Goal: Task Accomplishment & Management: Use online tool/utility

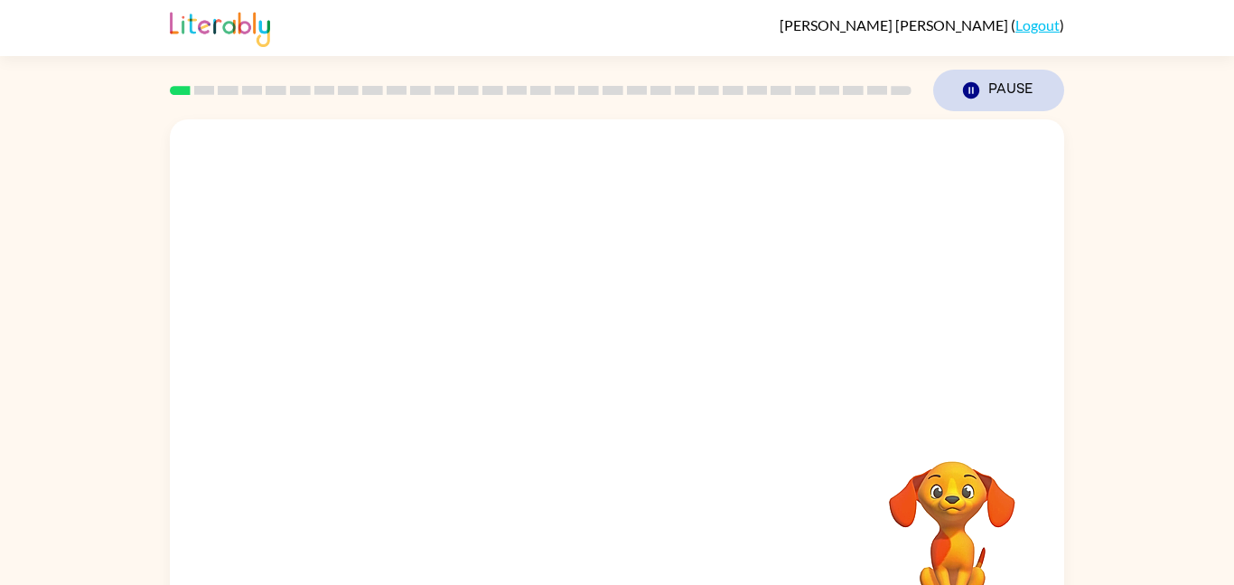
click at [982, 97] on button "Pause Pause" at bounding box center [998, 91] width 131 height 42
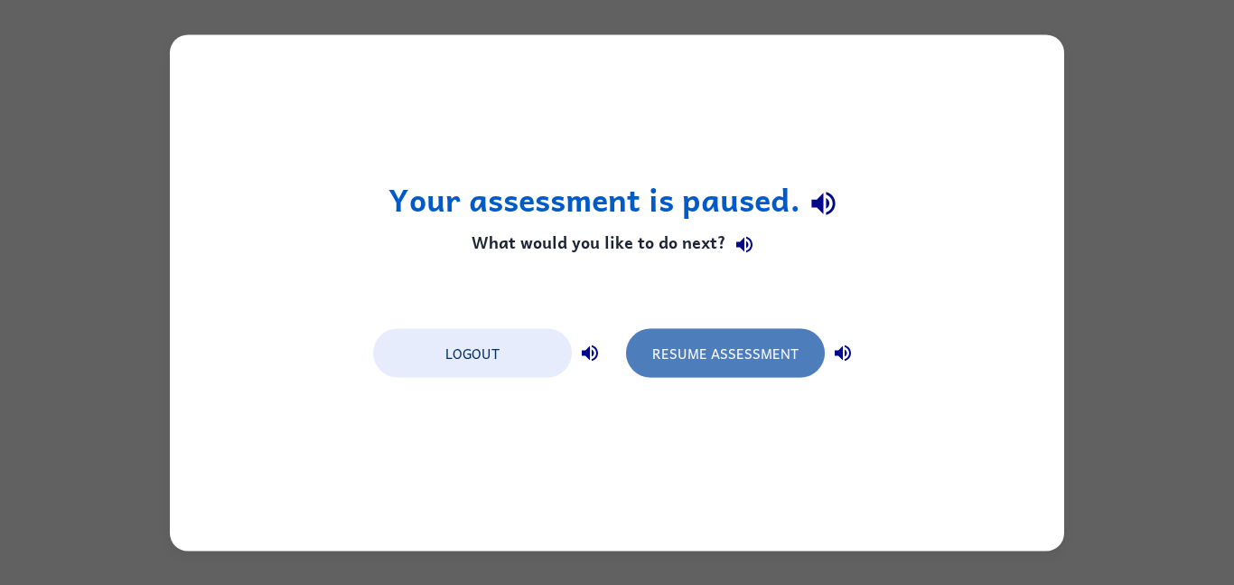
click at [738, 369] on button "Resume Assessment" at bounding box center [725, 352] width 199 height 49
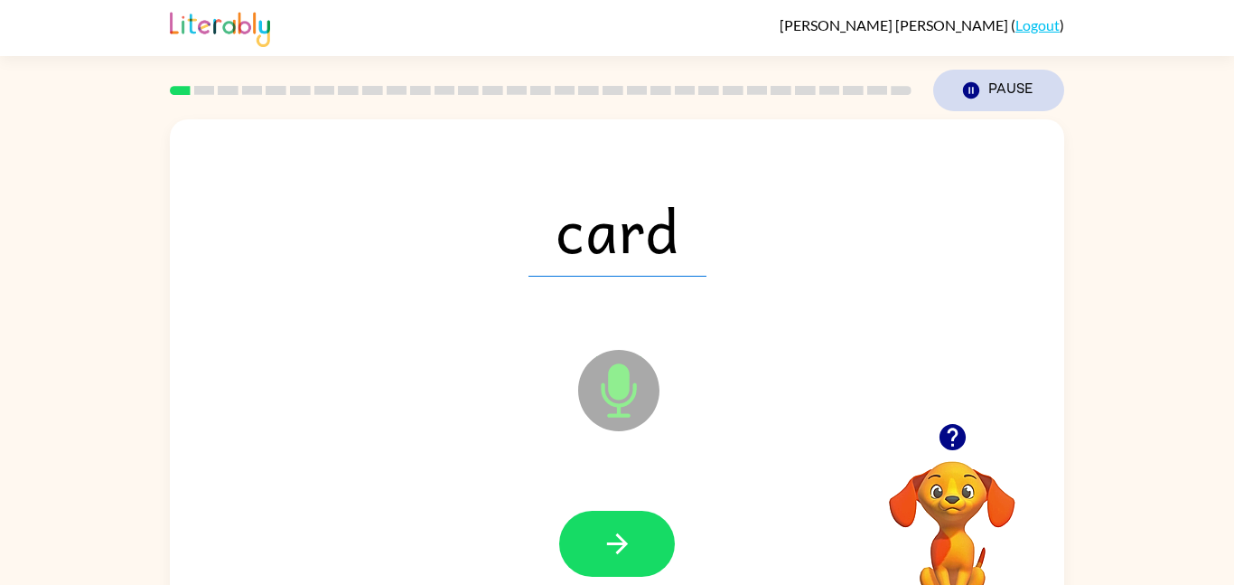
click at [989, 92] on button "Pause Pause" at bounding box center [998, 91] width 131 height 42
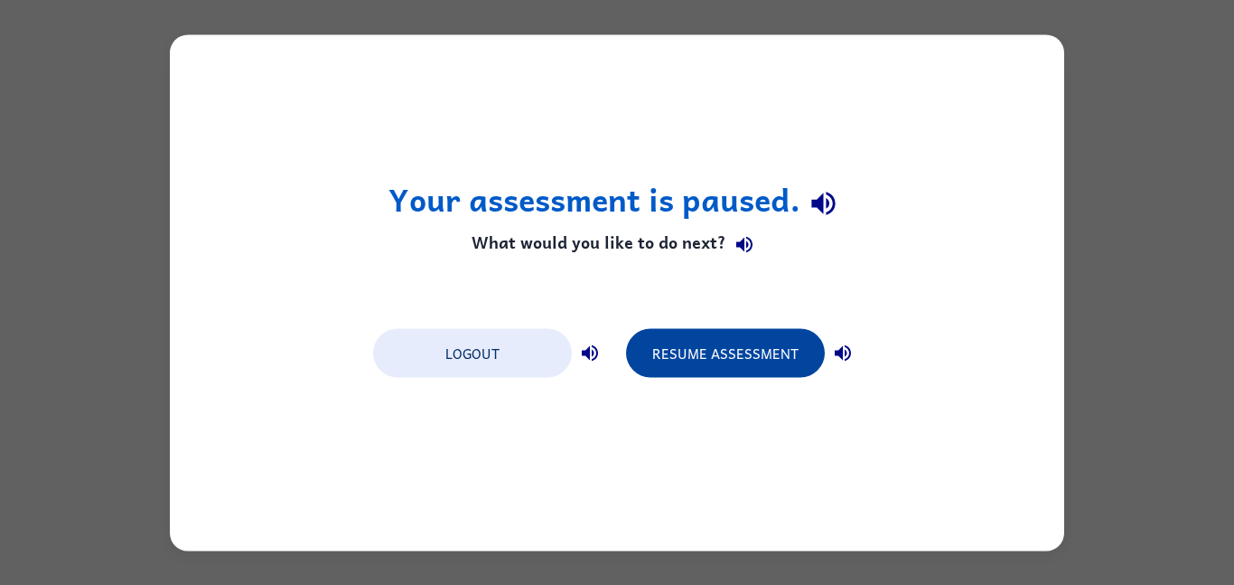
click at [652, 340] on button "Resume Assessment" at bounding box center [725, 352] width 199 height 49
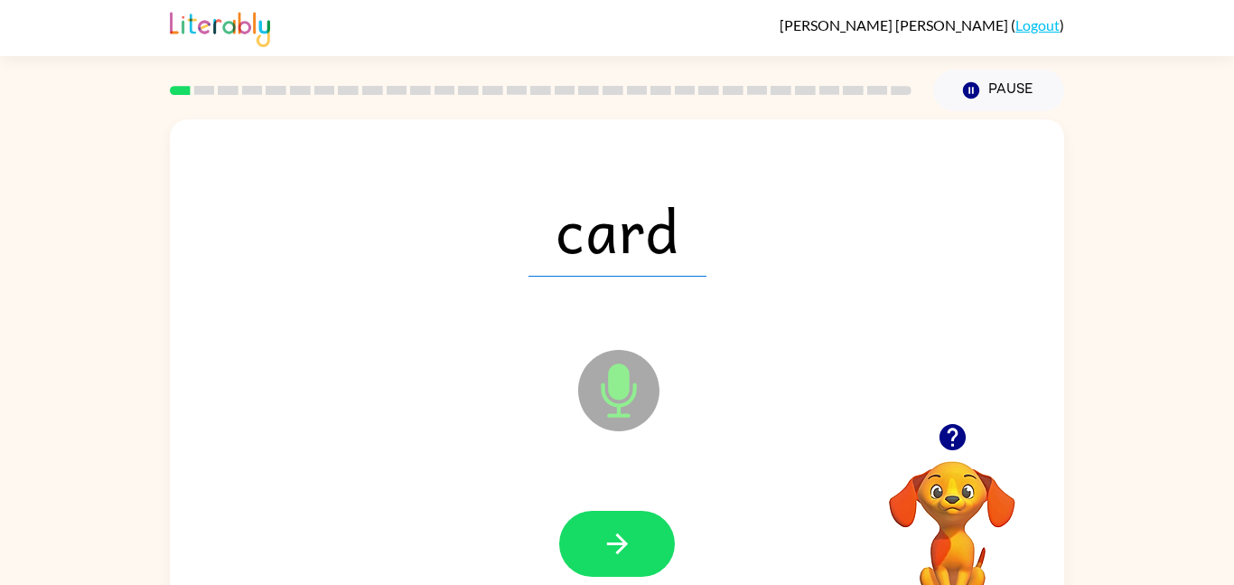
click at [610, 416] on icon "Microphone The Microphone is here when it is your turn to talk" at bounding box center [709, 413] width 271 height 136
click at [626, 558] on icon "button" at bounding box center [618, 544] width 32 height 32
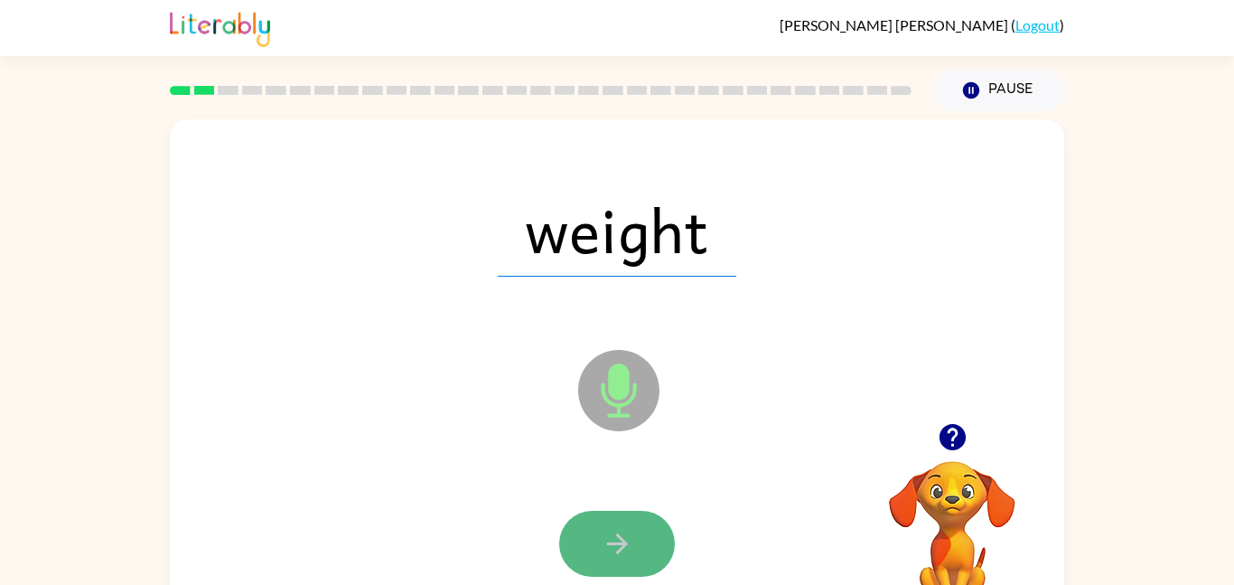
click at [608, 552] on icon "button" at bounding box center [618, 544] width 32 height 32
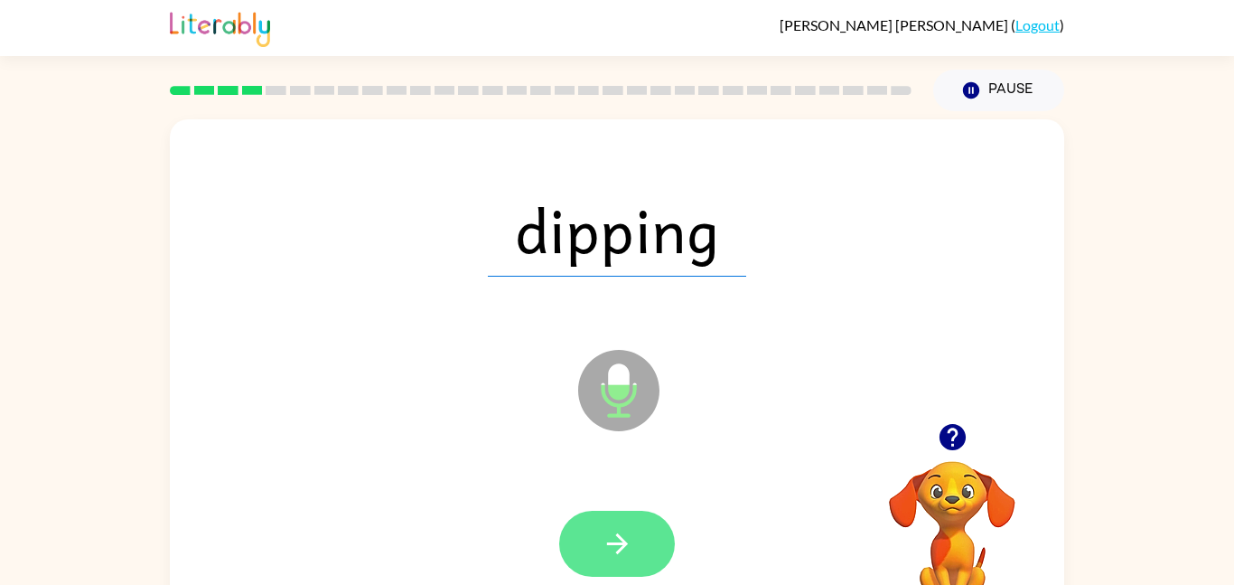
click at [632, 559] on button "button" at bounding box center [617, 543] width 116 height 66
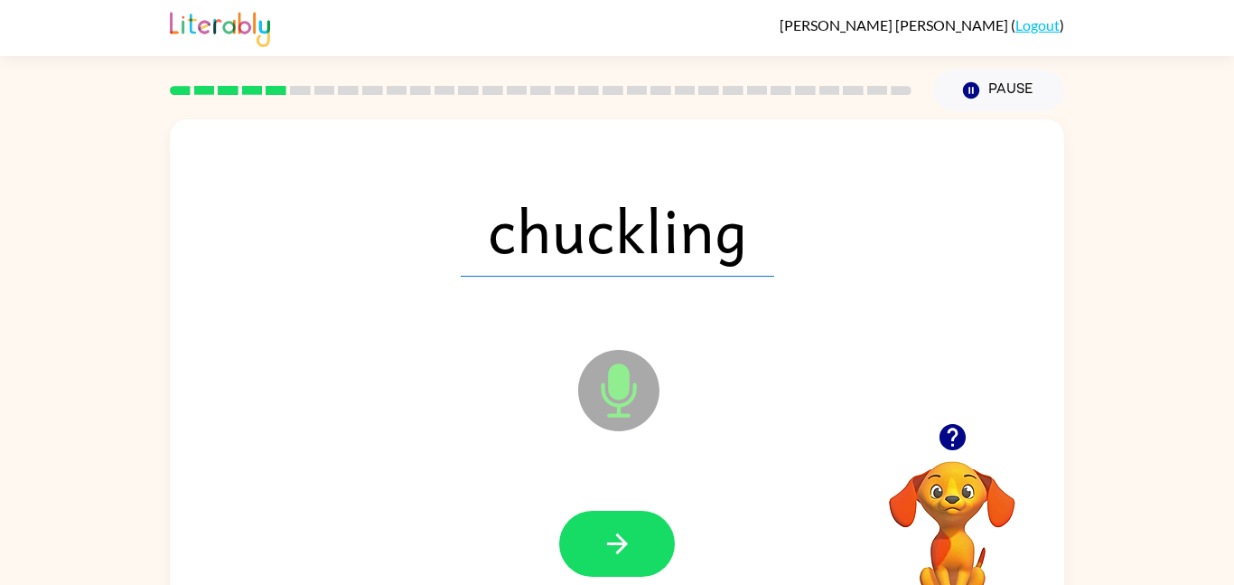
click at [632, 559] on button "button" at bounding box center [617, 543] width 116 height 66
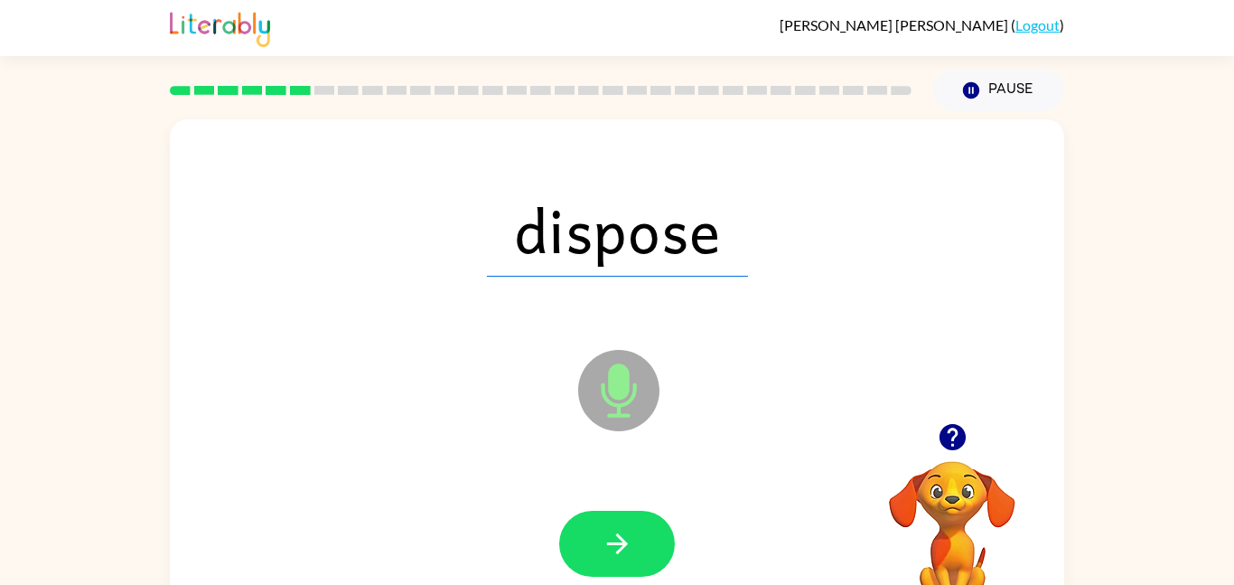
click at [632, 559] on button "button" at bounding box center [617, 543] width 116 height 66
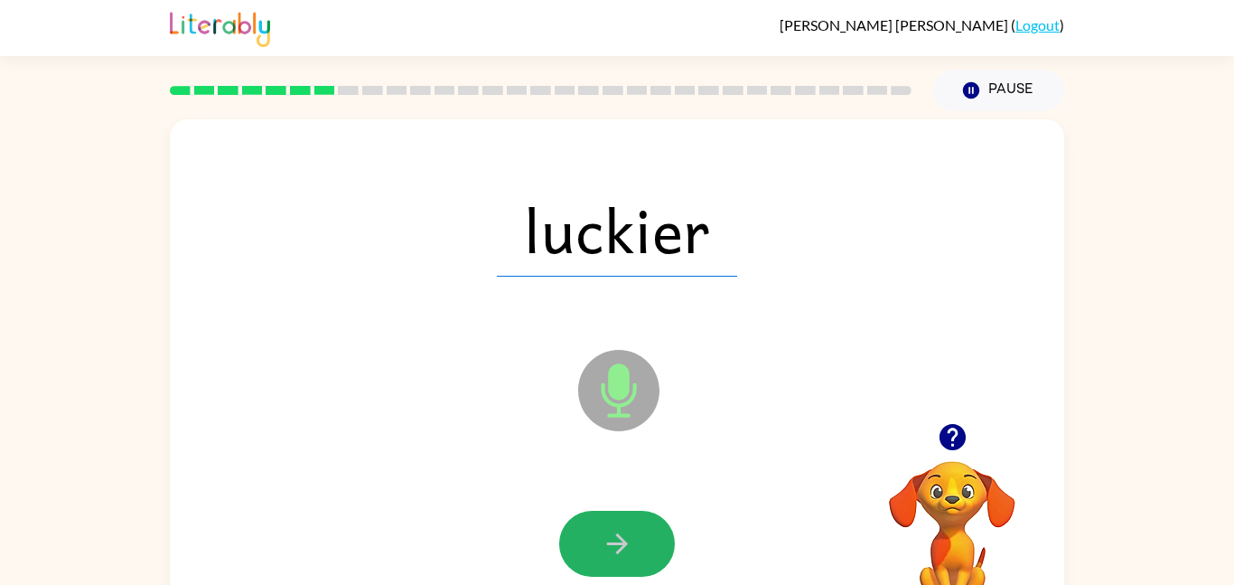
click at [632, 559] on button "button" at bounding box center [617, 543] width 116 height 66
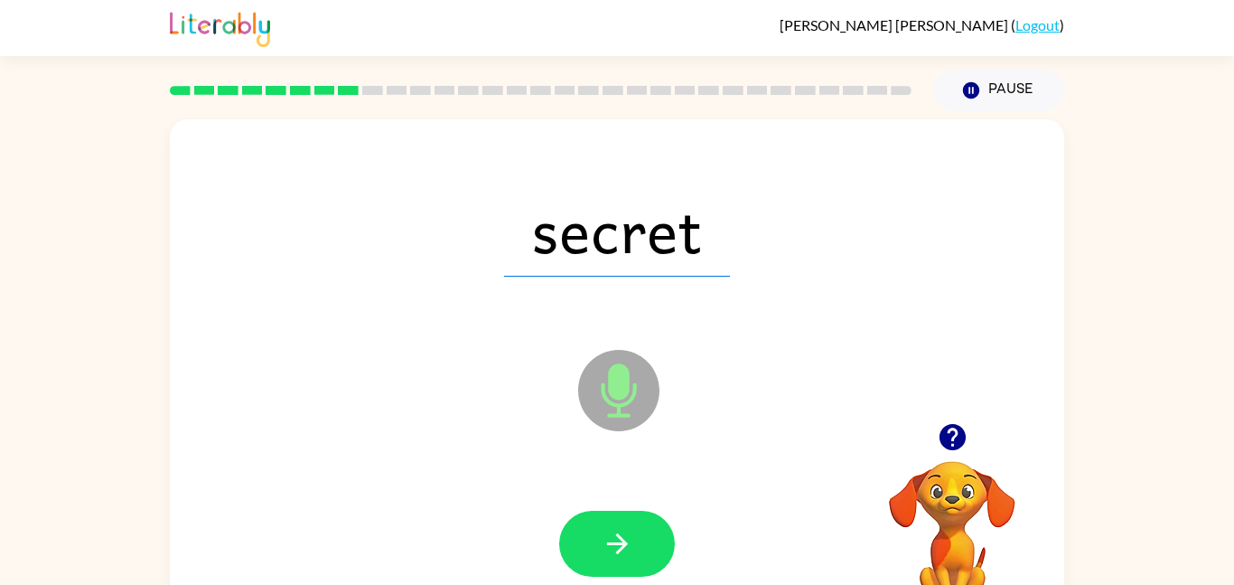
click at [632, 559] on button "button" at bounding box center [617, 543] width 116 height 66
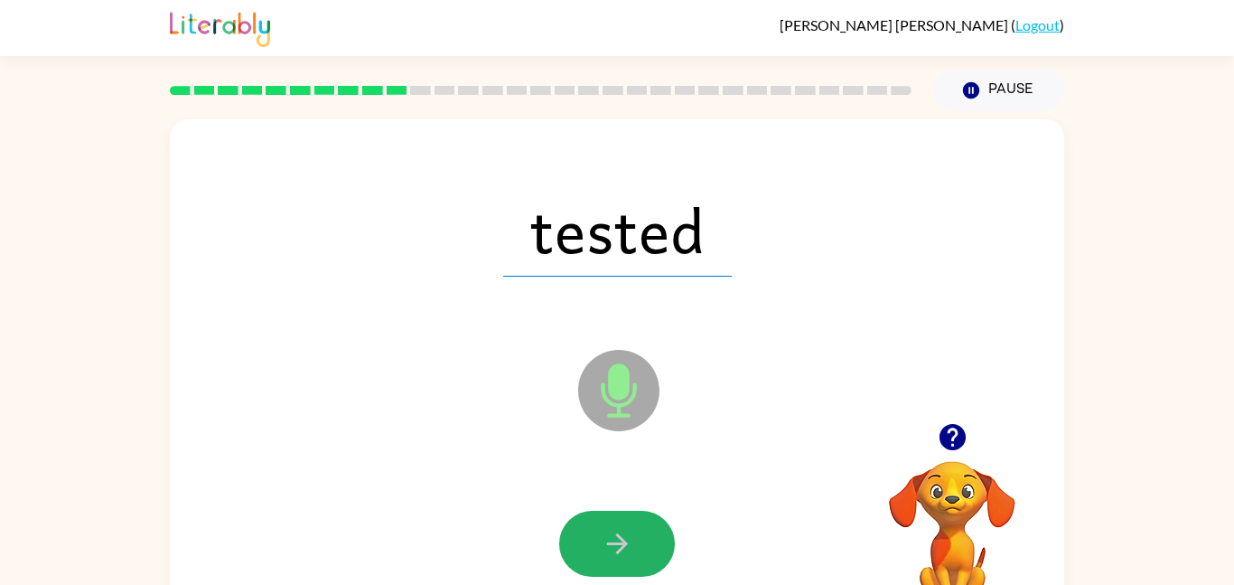
click at [632, 559] on button "button" at bounding box center [617, 543] width 116 height 66
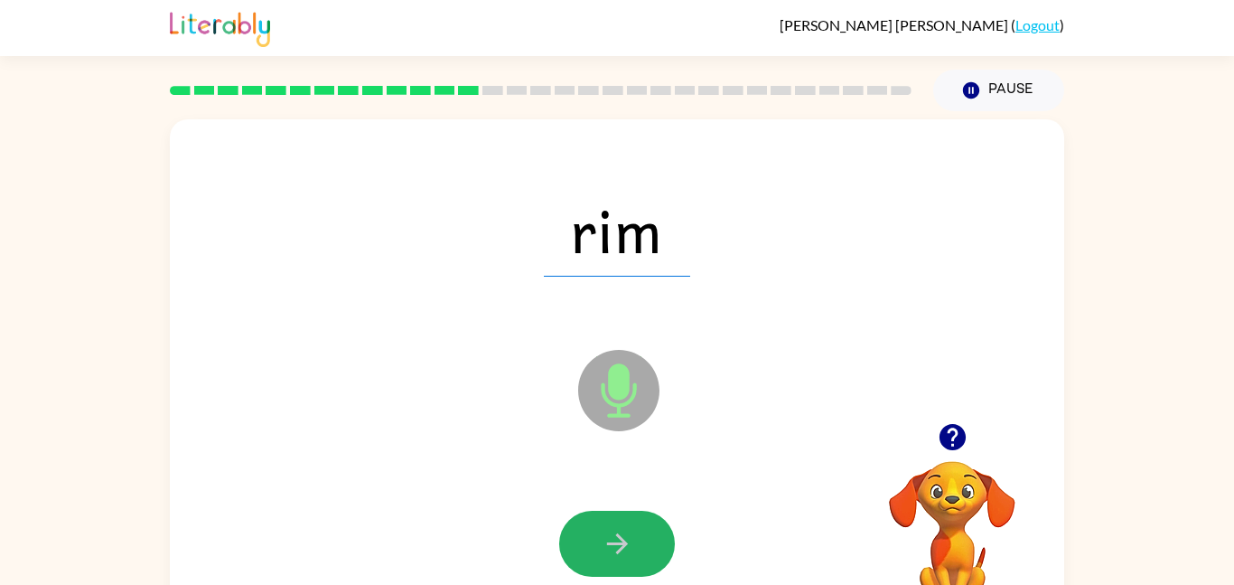
click at [632, 559] on button "button" at bounding box center [617, 543] width 116 height 66
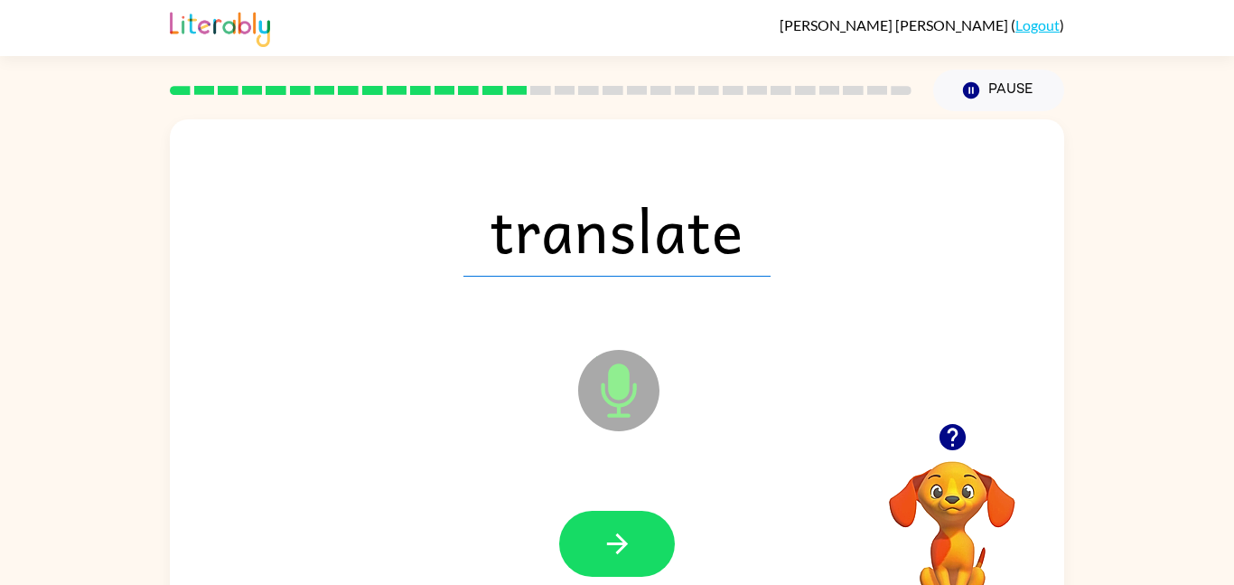
click at [632, 559] on button "button" at bounding box center [617, 543] width 116 height 66
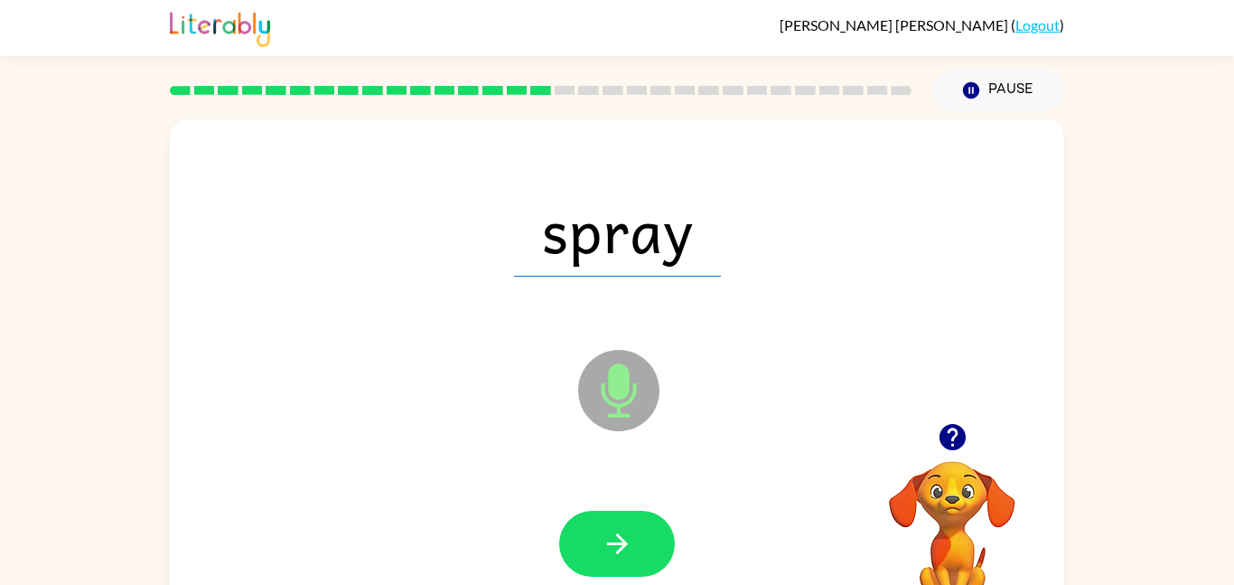
click at [632, 559] on button "button" at bounding box center [617, 543] width 116 height 66
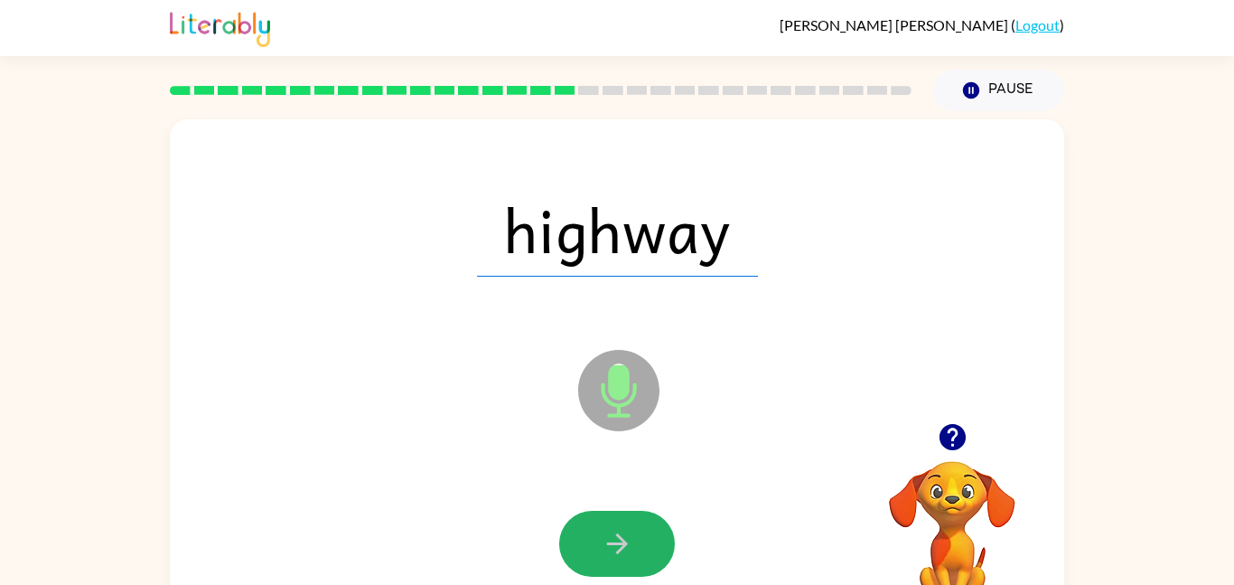
click at [632, 559] on button "button" at bounding box center [617, 543] width 116 height 66
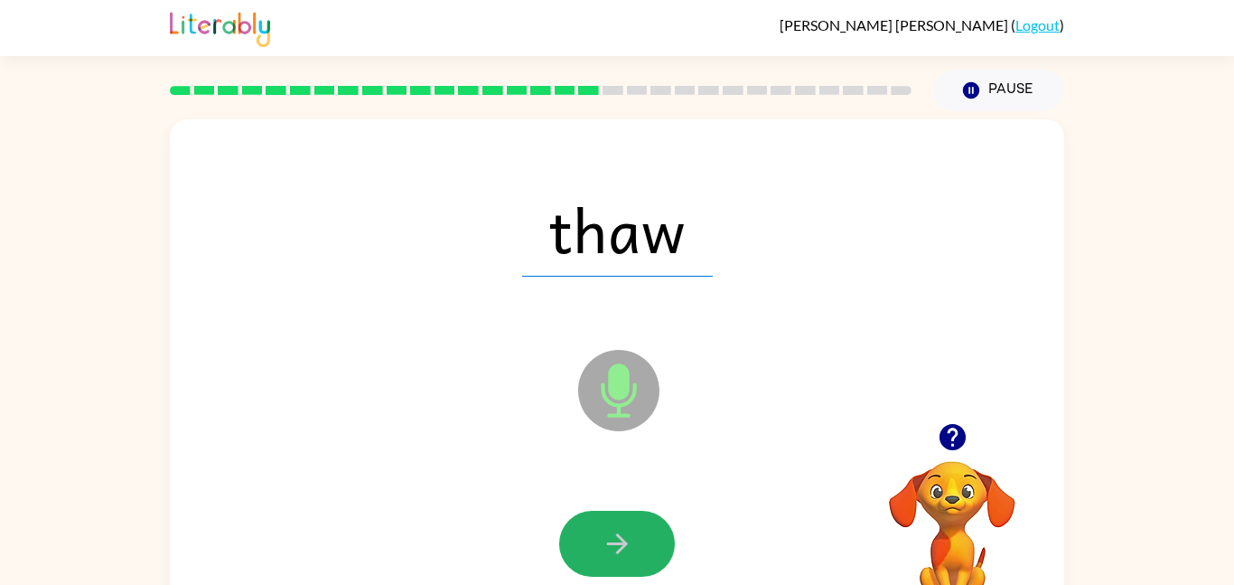
click at [632, 559] on button "button" at bounding box center [617, 543] width 116 height 66
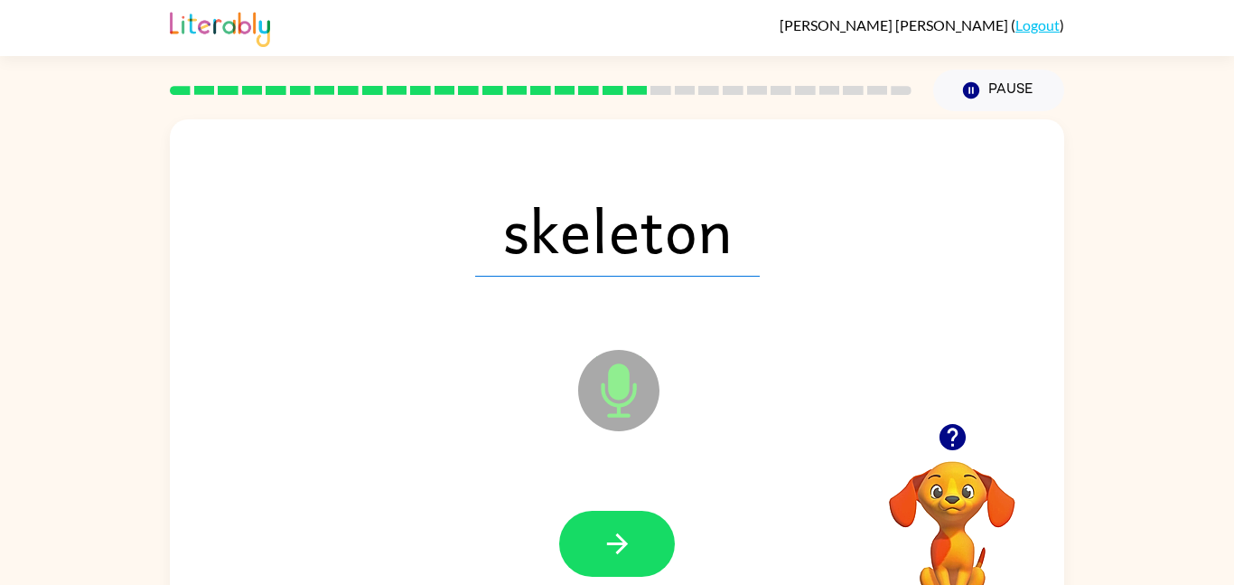
click at [632, 559] on button "button" at bounding box center [617, 543] width 116 height 66
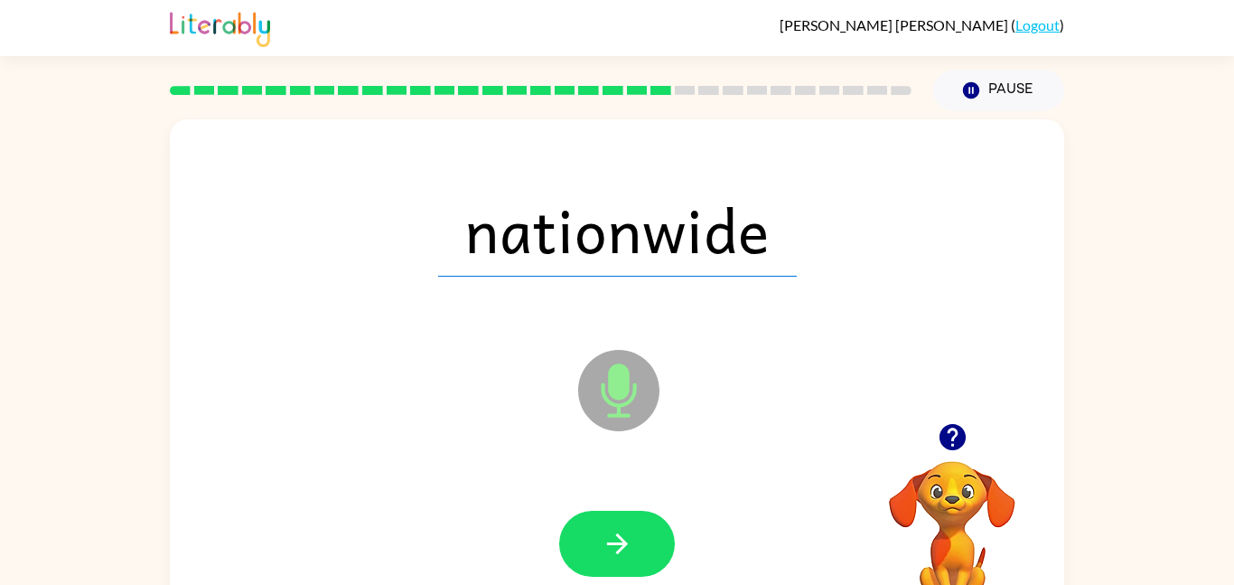
click at [632, 559] on button "button" at bounding box center [617, 543] width 116 height 66
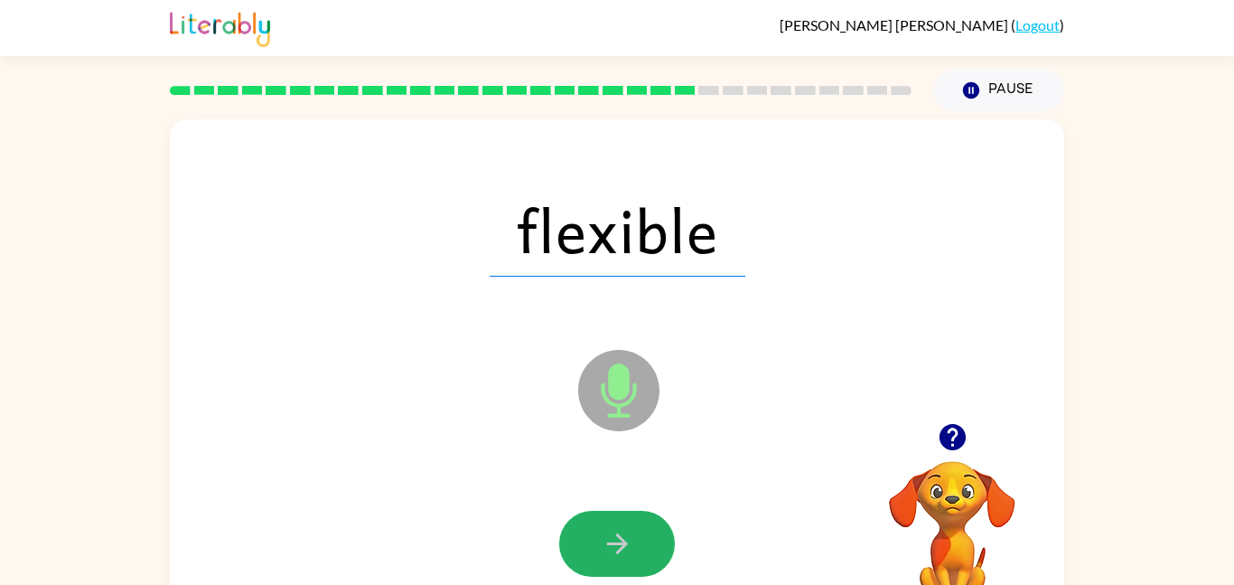
click at [632, 559] on button "button" at bounding box center [617, 543] width 116 height 66
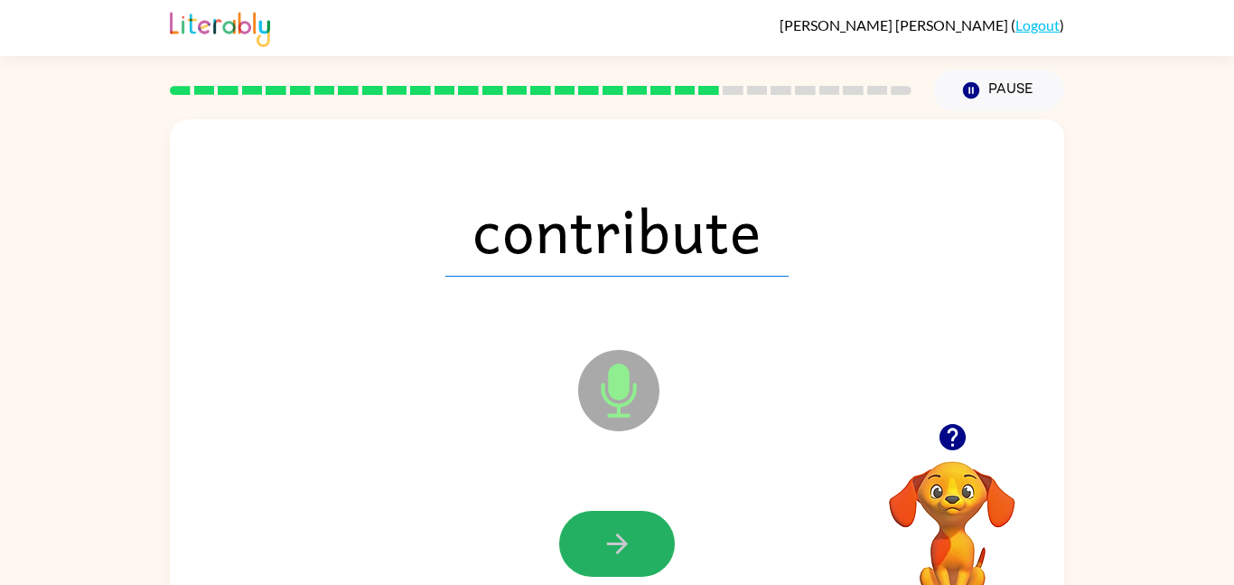
click at [632, 559] on button "button" at bounding box center [617, 543] width 116 height 66
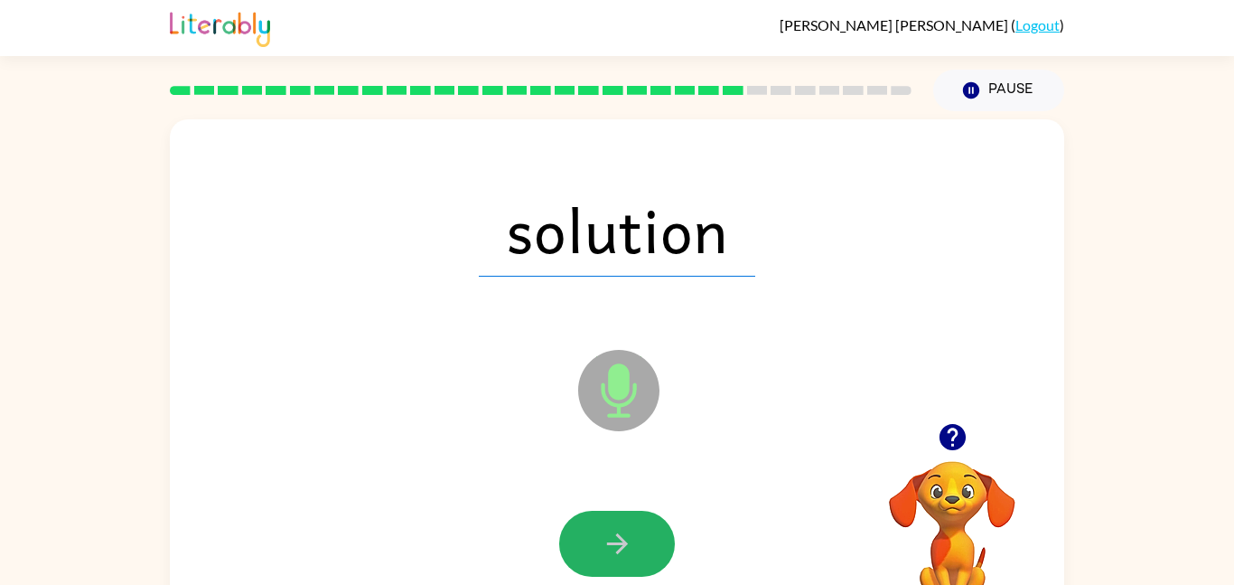
click at [632, 559] on button "button" at bounding box center [617, 543] width 116 height 66
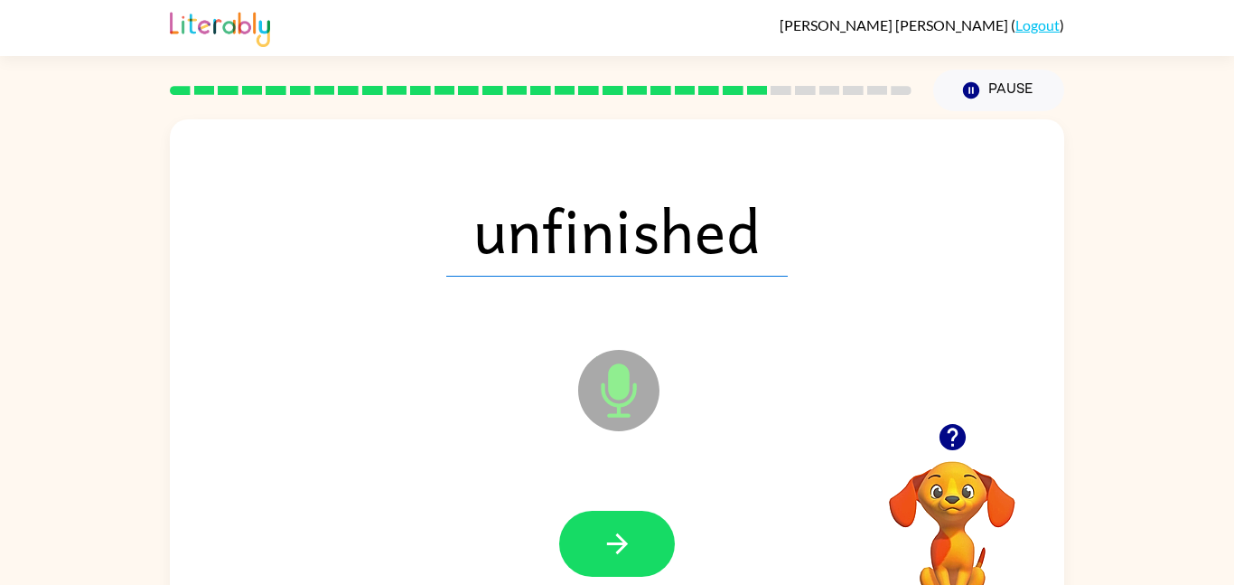
click at [632, 559] on button "button" at bounding box center [617, 543] width 116 height 66
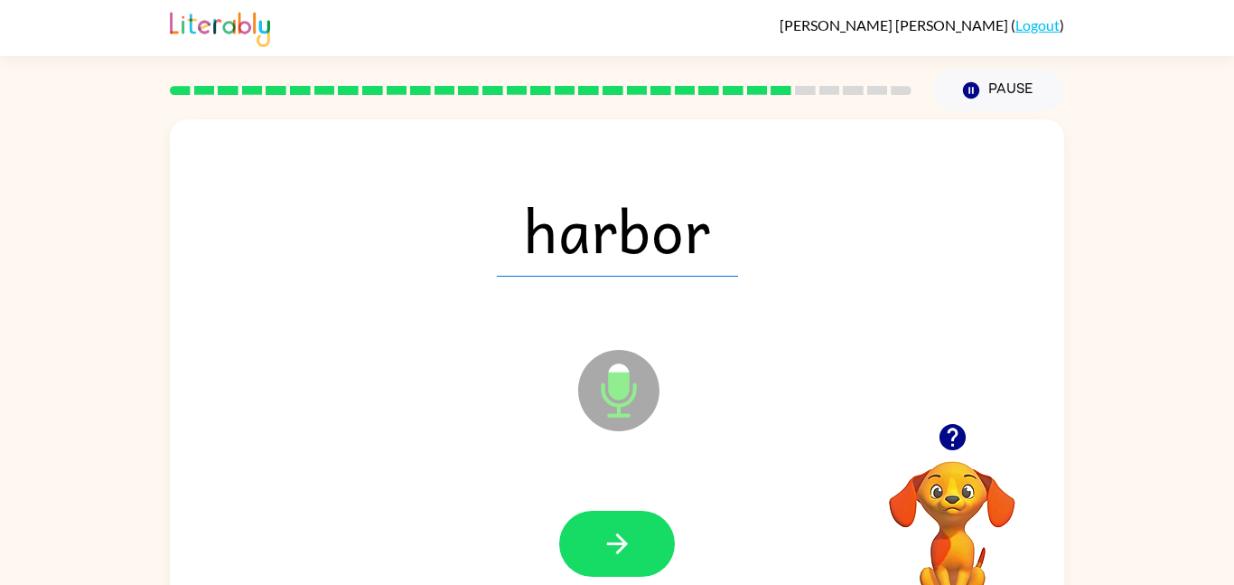
click at [632, 559] on button "button" at bounding box center [617, 543] width 116 height 66
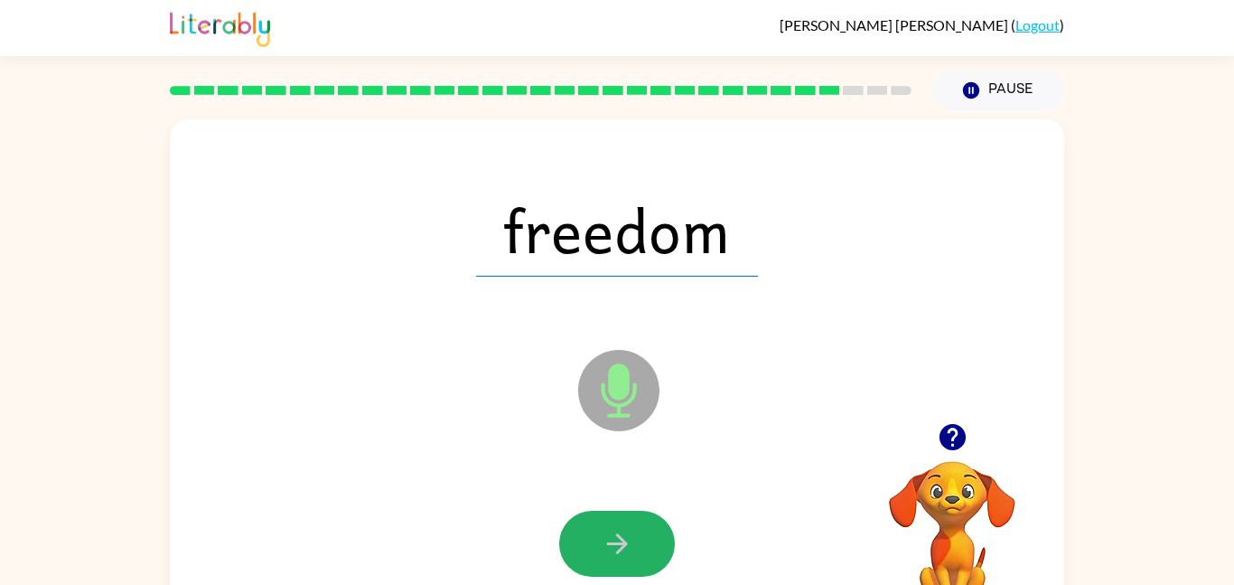
click at [632, 559] on button "button" at bounding box center [617, 543] width 116 height 66
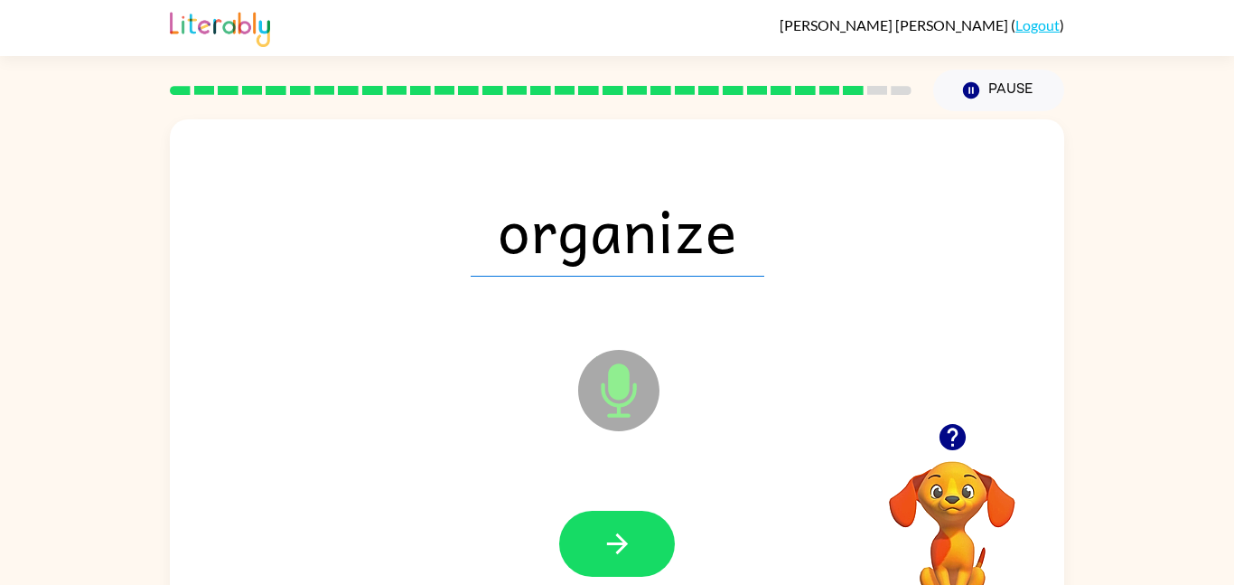
click at [632, 559] on button "button" at bounding box center [617, 543] width 116 height 66
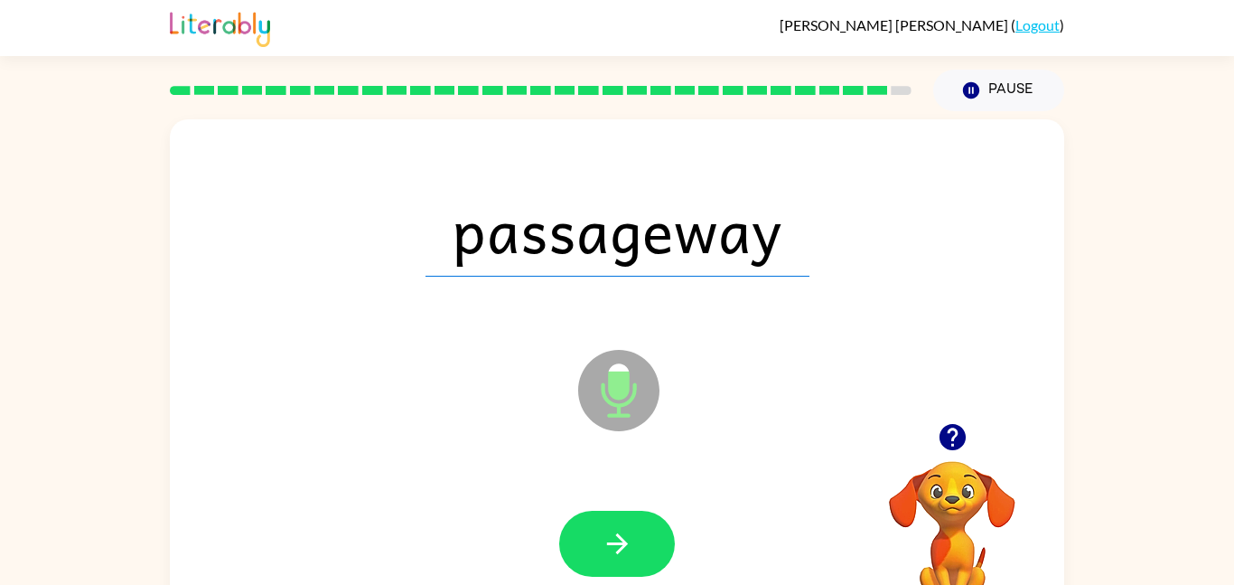
click at [632, 559] on button "button" at bounding box center [617, 543] width 116 height 66
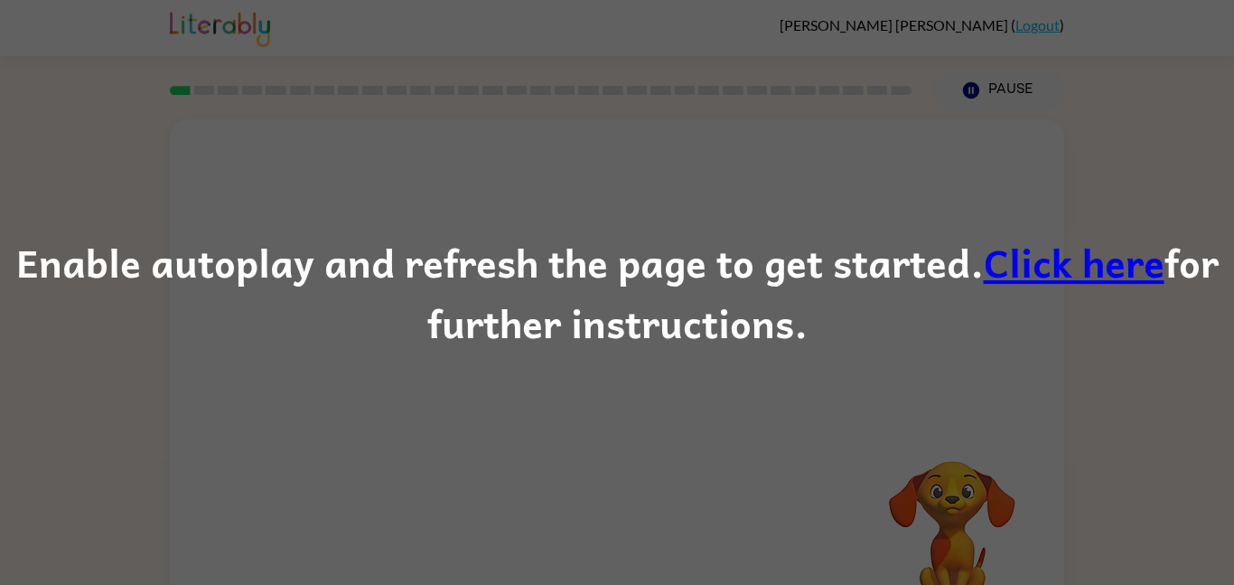
click at [613, 283] on div "Enable autoplay and refresh the page to get started. Click here for further ins…" at bounding box center [617, 292] width 1234 height 123
click at [603, 187] on div "Enable autoplay and refresh the page to get started. Click here for further ins…" at bounding box center [617, 292] width 1234 height 585
click at [1036, 226] on div "Enable autoplay and refresh the page to get started. Click here for further ins…" at bounding box center [617, 292] width 1234 height 585
click at [1042, 241] on link "Click here" at bounding box center [1074, 261] width 181 height 61
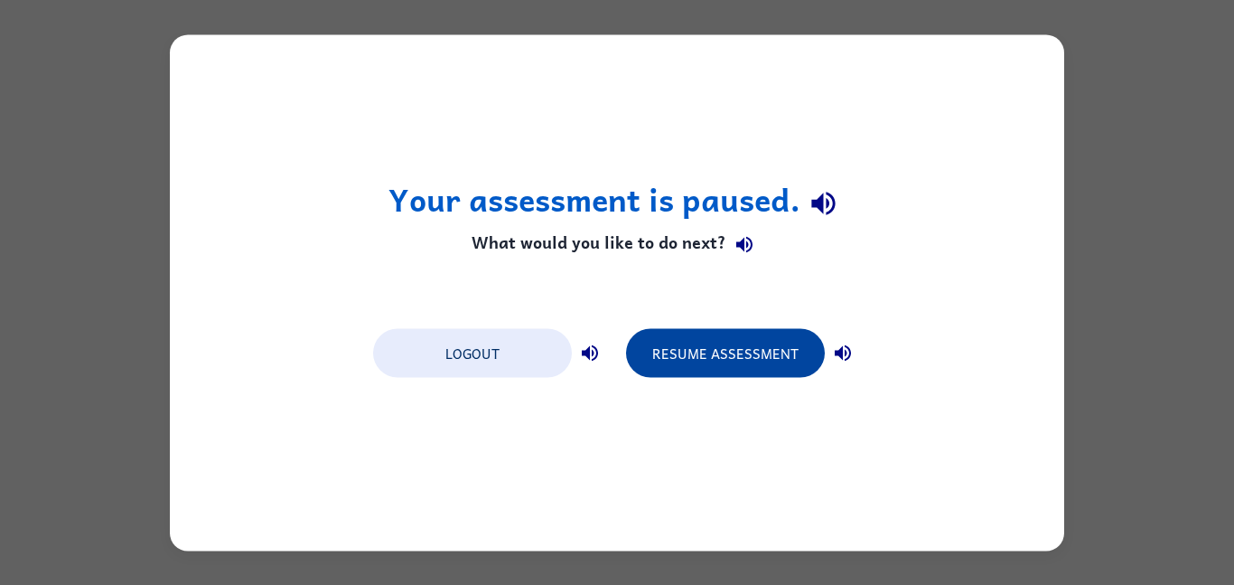
click at [704, 336] on button "Resume Assessment" at bounding box center [725, 352] width 199 height 49
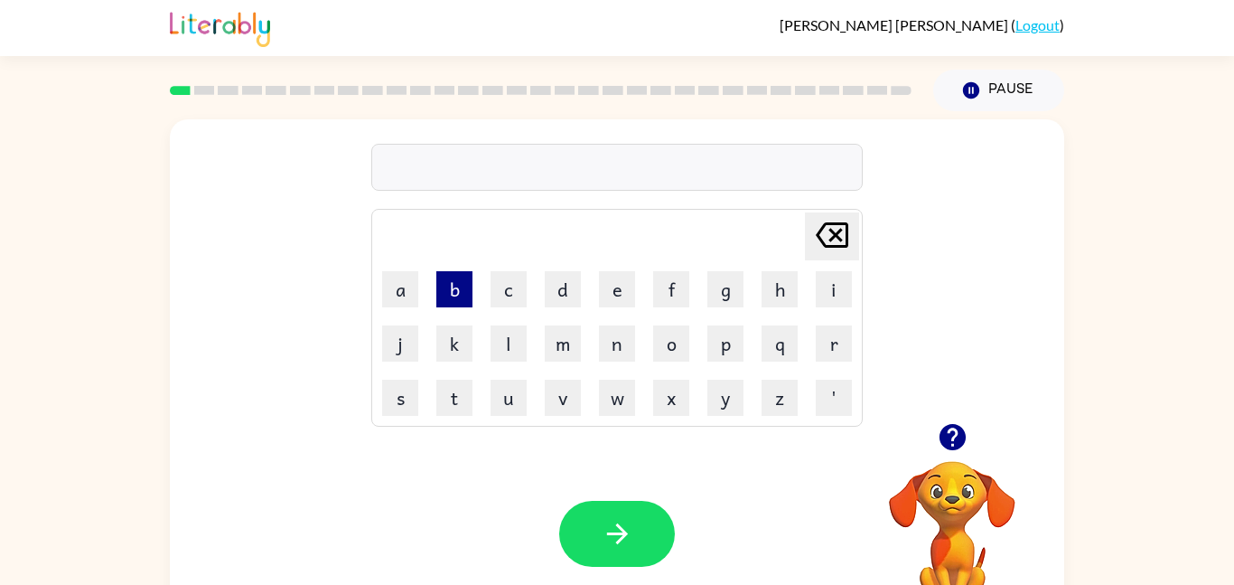
click at [447, 279] on button "b" at bounding box center [454, 289] width 36 height 36
click at [681, 350] on button "o" at bounding box center [671, 343] width 36 height 36
click at [845, 341] on button "r" at bounding box center [834, 343] width 36 height 36
click at [582, 299] on td "d" at bounding box center [563, 289] width 52 height 52
click at [577, 301] on button "d" at bounding box center [563, 289] width 36 height 36
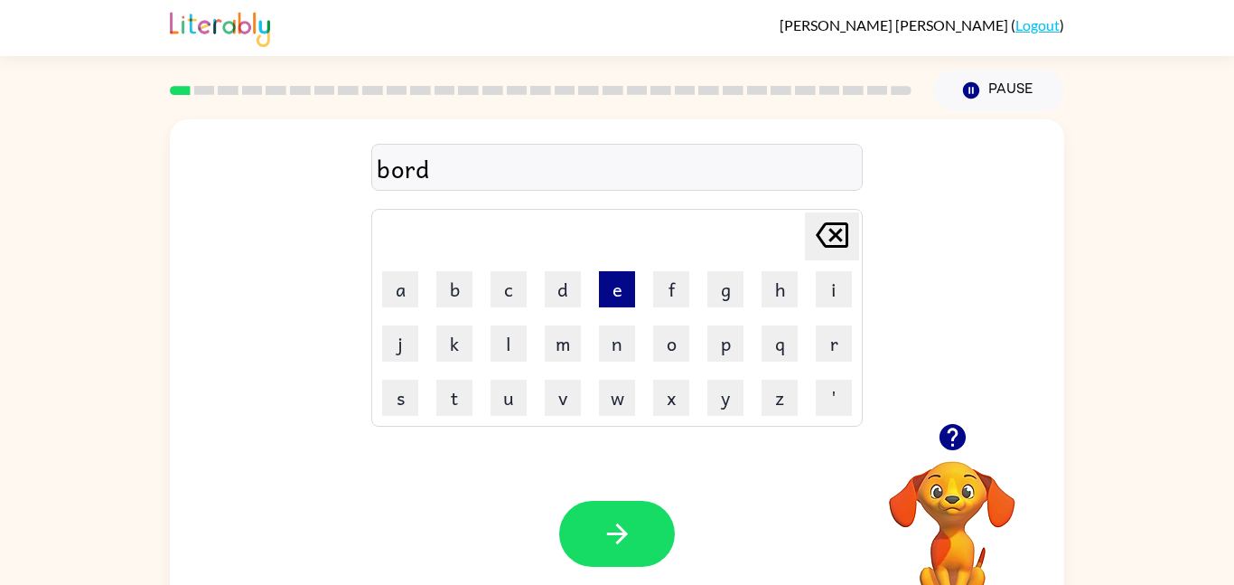
click at [603, 298] on button "e" at bounding box center [617, 289] width 36 height 36
click at [845, 338] on button "r" at bounding box center [834, 343] width 36 height 36
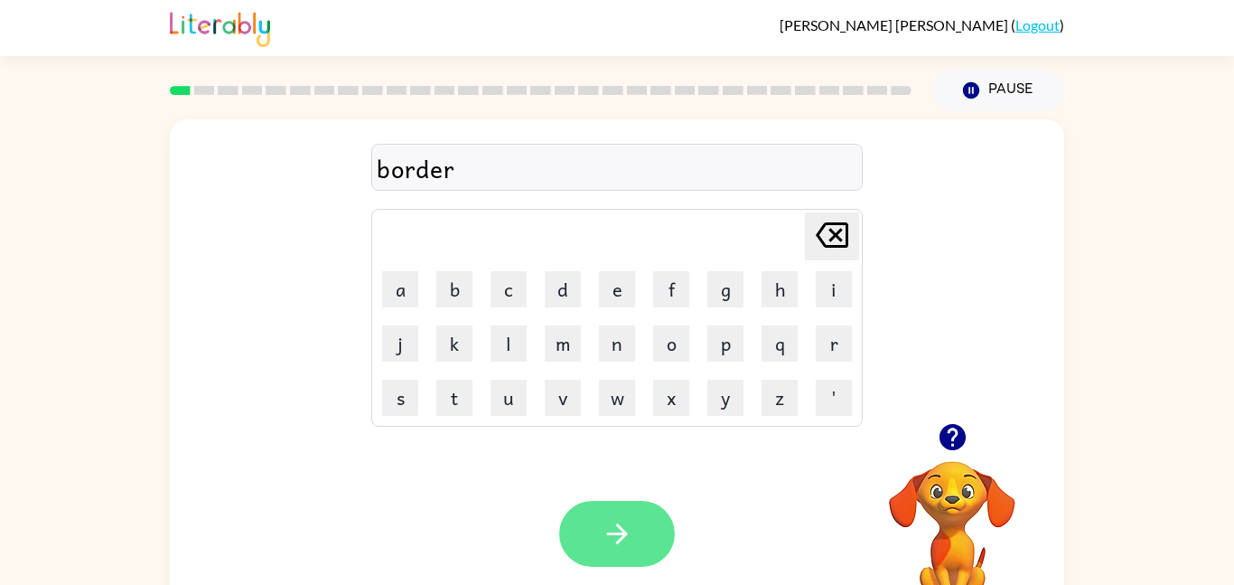
click at [659, 517] on button "button" at bounding box center [617, 534] width 116 height 66
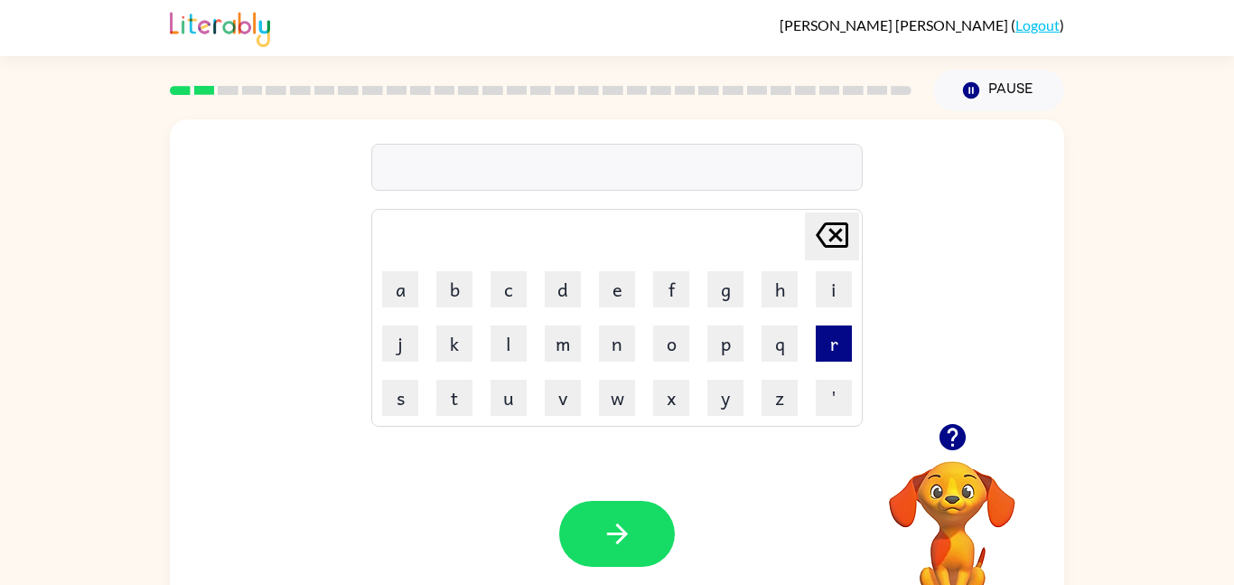
click at [827, 350] on button "r" at bounding box center [834, 343] width 36 height 36
click at [669, 338] on button "o" at bounding box center [671, 343] width 36 height 36
click at [517, 410] on button "u" at bounding box center [509, 397] width 36 height 36
click at [613, 348] on button "n" at bounding box center [617, 343] width 36 height 36
click at [546, 295] on button "d" at bounding box center [563, 289] width 36 height 36
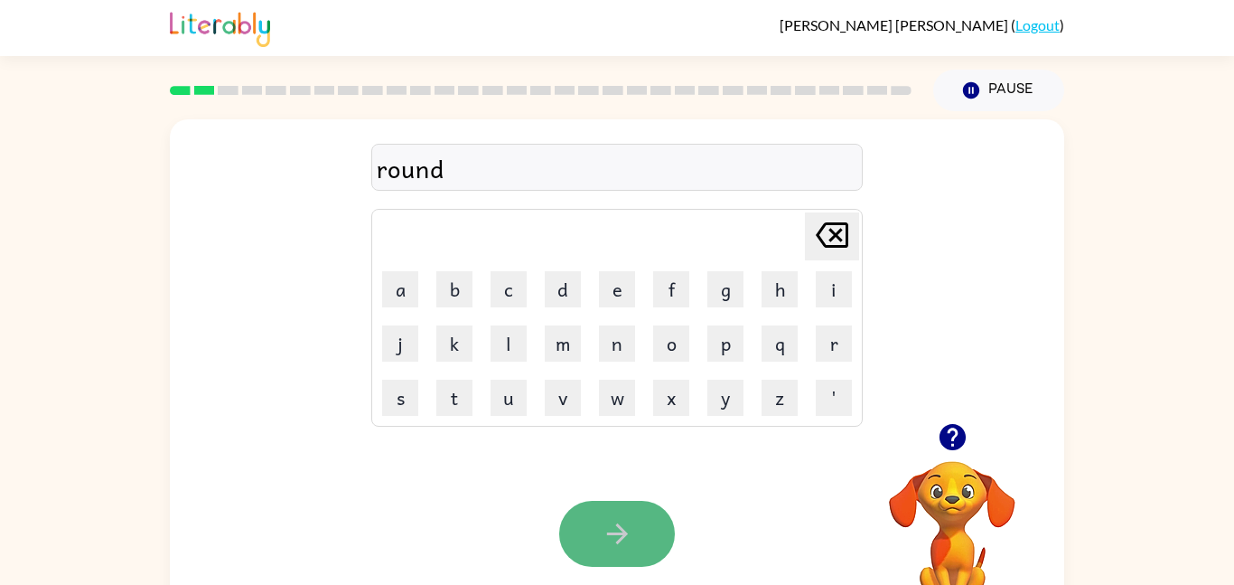
click at [652, 514] on button "button" at bounding box center [617, 534] width 116 height 66
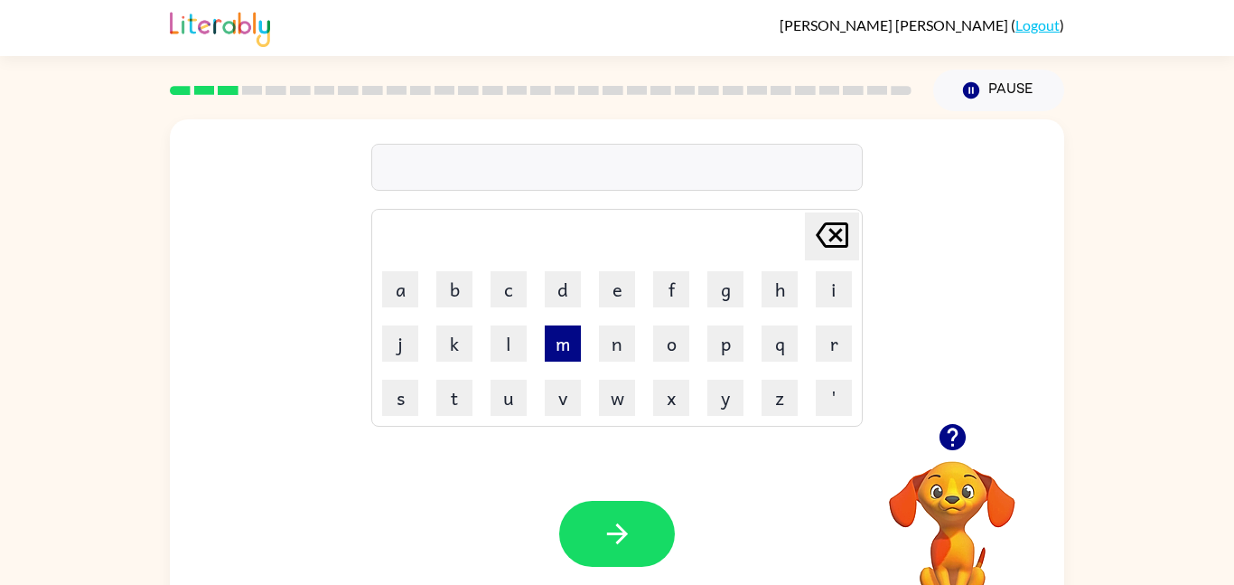
click at [555, 344] on button "m" at bounding box center [563, 343] width 36 height 36
click at [390, 284] on button "a" at bounding box center [400, 289] width 36 height 36
click at [509, 280] on button "c" at bounding box center [509, 289] width 36 height 36
click at [791, 289] on button "h" at bounding box center [780, 289] width 36 height 36
click at [822, 298] on button "i" at bounding box center [834, 289] width 36 height 36
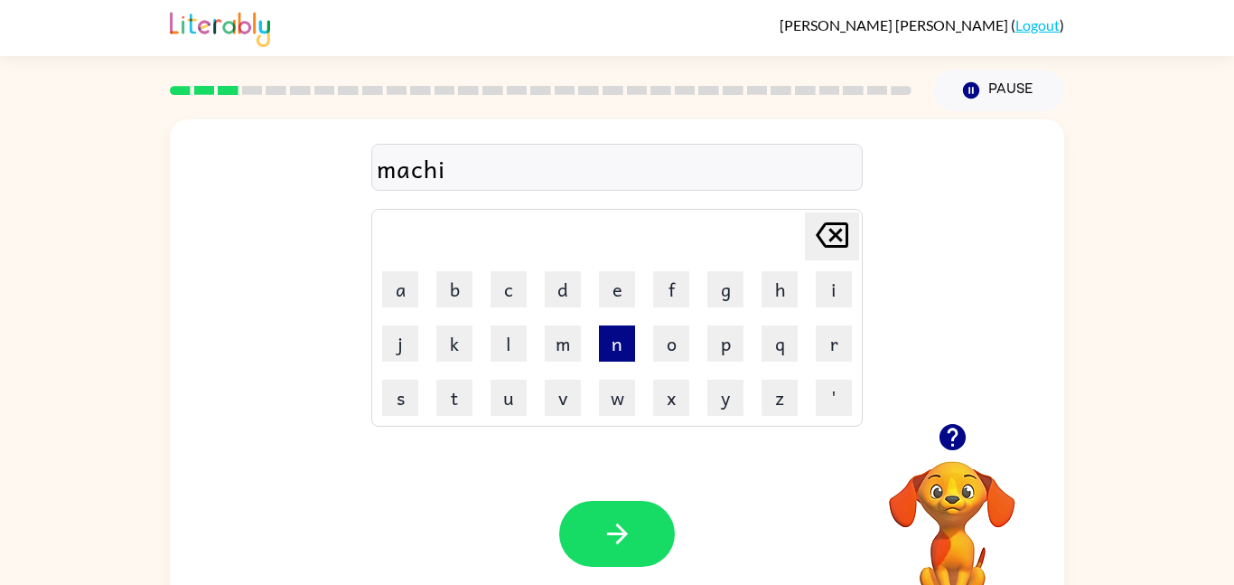
click at [618, 341] on button "n" at bounding box center [617, 343] width 36 height 36
click at [619, 279] on button "e" at bounding box center [617, 289] width 36 height 36
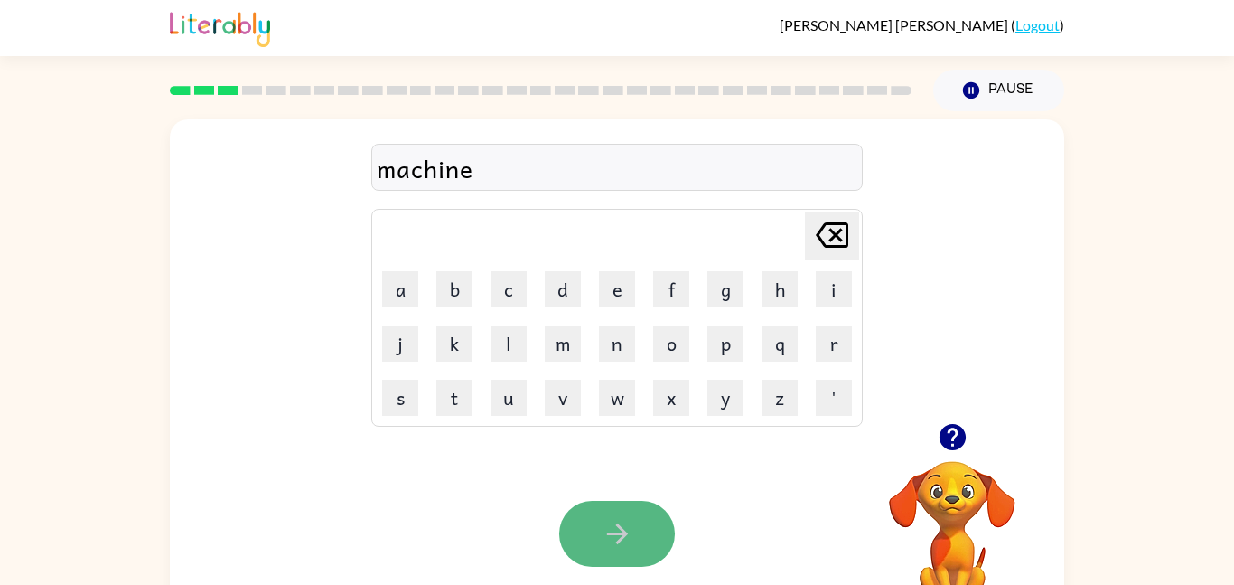
click at [590, 552] on button "button" at bounding box center [617, 534] width 116 height 66
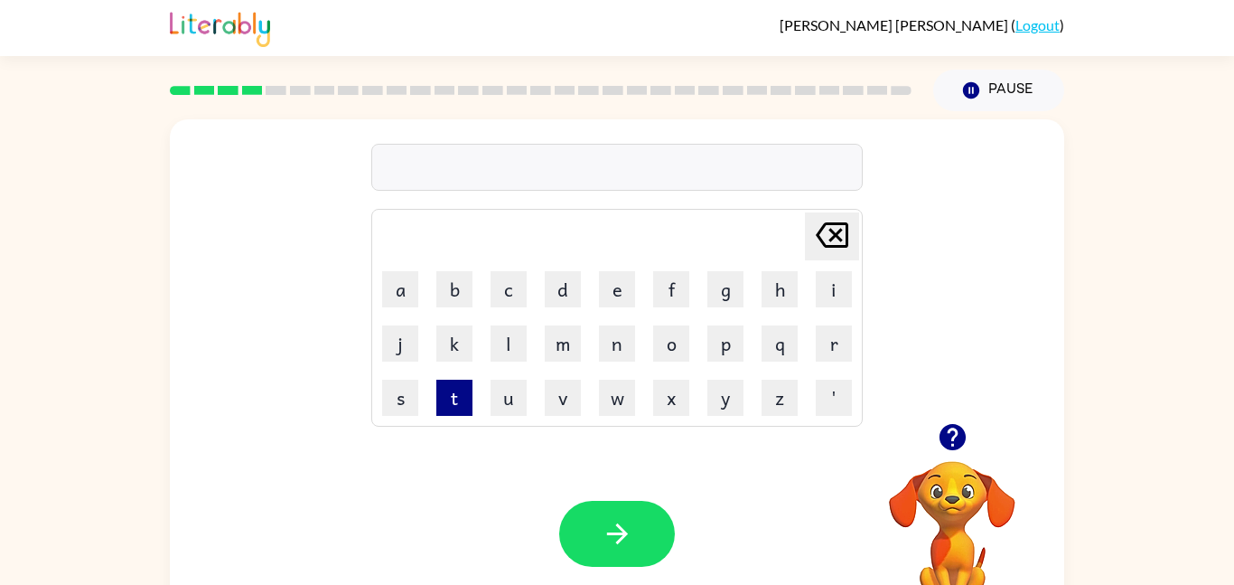
click at [447, 408] on button "t" at bounding box center [454, 397] width 36 height 36
click at [835, 346] on button "r" at bounding box center [834, 343] width 36 height 36
click at [399, 271] on button "a" at bounding box center [400, 289] width 36 height 36
click at [841, 295] on button "i" at bounding box center [834, 289] width 36 height 36
click at [615, 357] on button "n" at bounding box center [617, 343] width 36 height 36
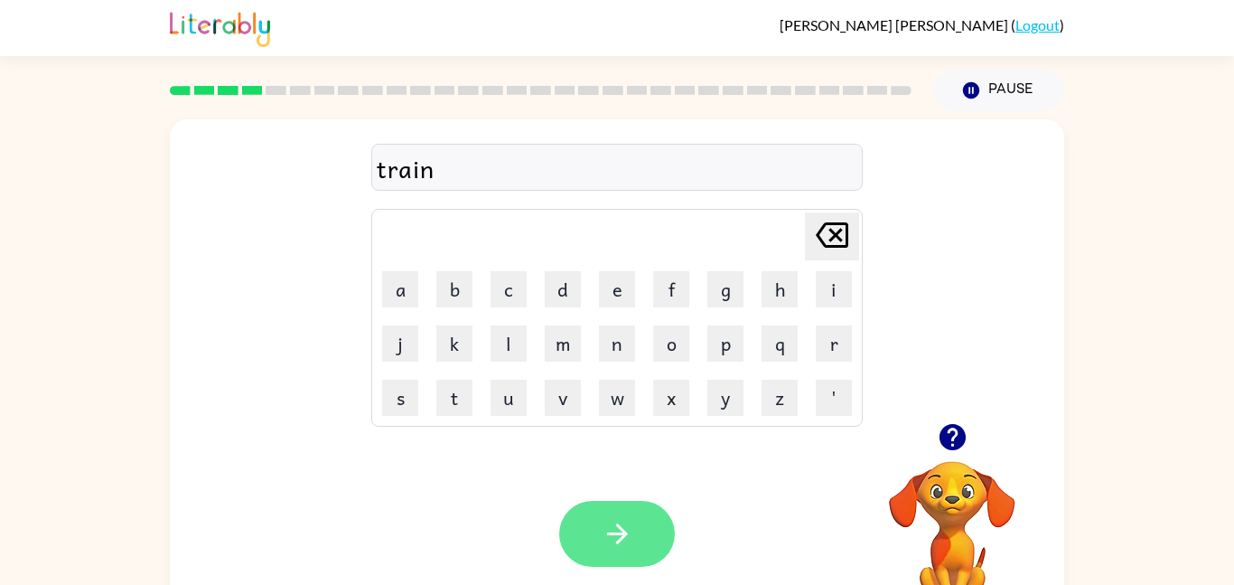
click at [629, 539] on icon "button" at bounding box center [618, 534] width 32 height 32
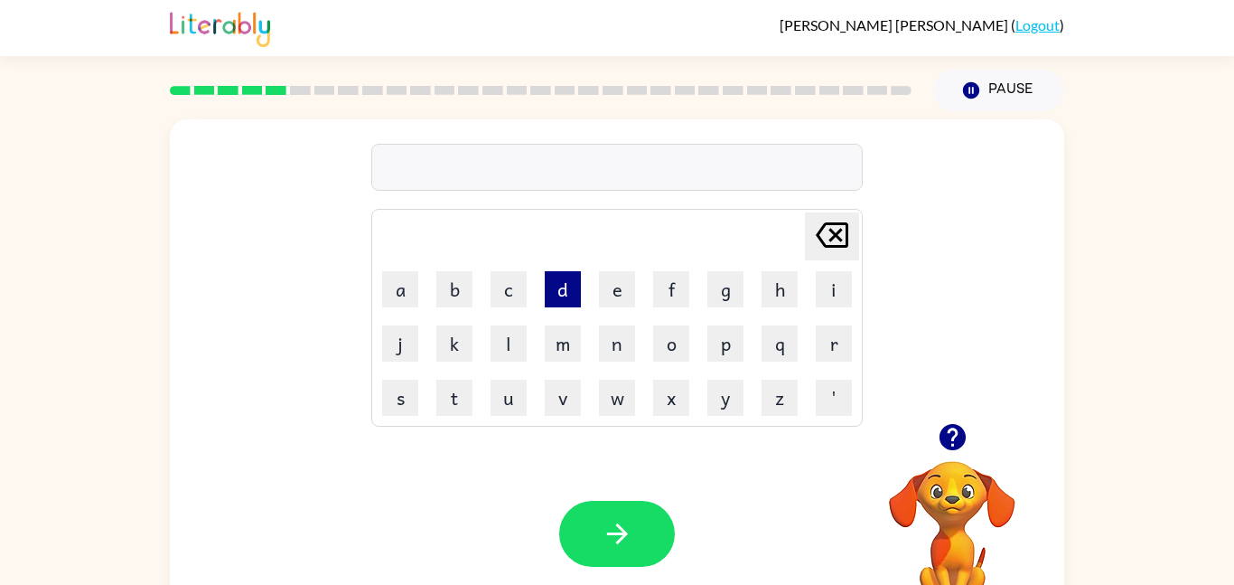
click at [557, 304] on button "d" at bounding box center [563, 289] width 36 height 36
click at [599, 291] on button "e" at bounding box center [617, 289] width 36 height 36
click at [683, 285] on button "f" at bounding box center [671, 289] width 36 height 36
click at [632, 292] on button "e" at bounding box center [617, 289] width 36 height 36
click at [621, 345] on button "n" at bounding box center [617, 343] width 36 height 36
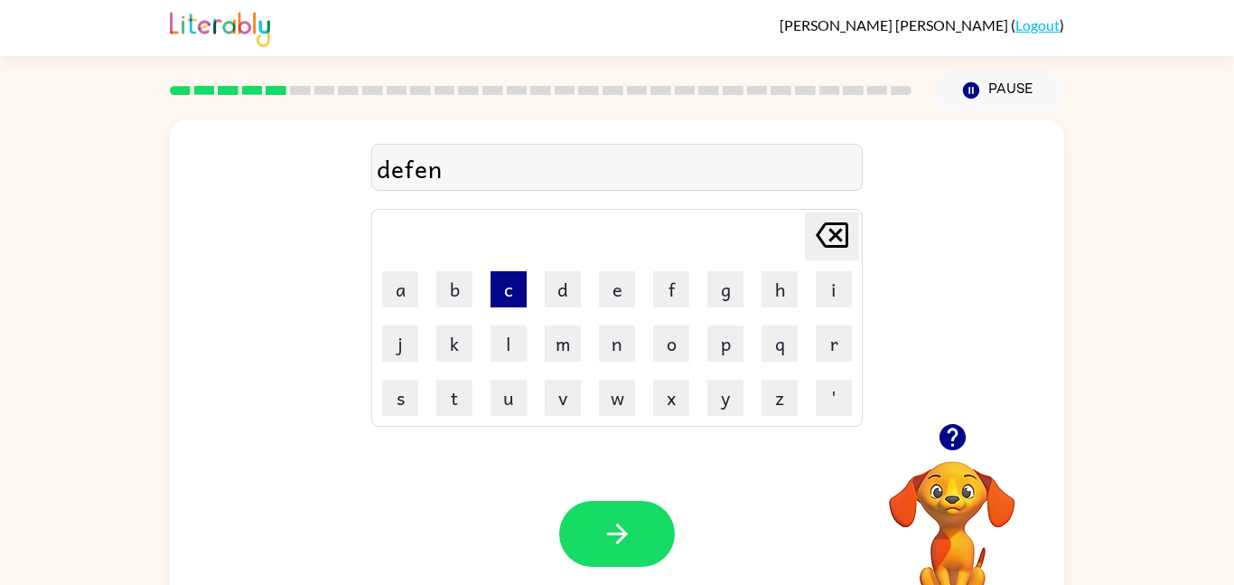
click at [509, 278] on button "c" at bounding box center [509, 289] width 36 height 36
click at [624, 303] on button "e" at bounding box center [617, 289] width 36 height 36
click at [833, 289] on button "i" at bounding box center [834, 289] width 36 height 36
click at [552, 401] on button "v" at bounding box center [563, 397] width 36 height 36
click at [958, 537] on video "Your browser must support playing .mp4 files to use Literably. Please try using…" at bounding box center [952, 523] width 181 height 181
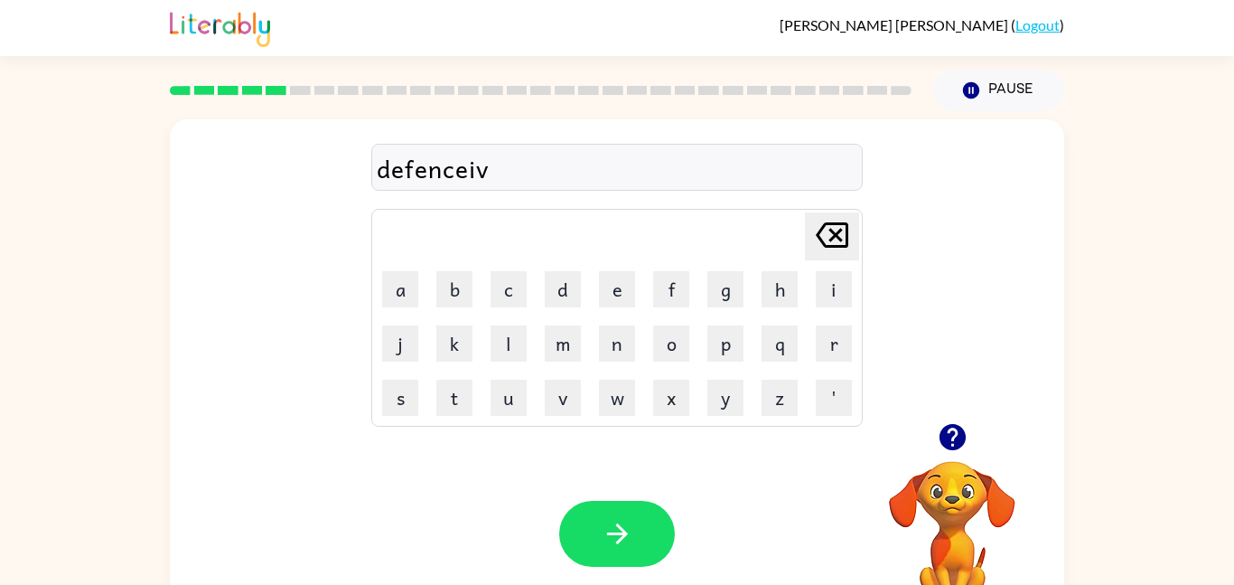
click at [950, 441] on icon "button" at bounding box center [952, 437] width 26 height 26
click at [636, 513] on button "button" at bounding box center [617, 534] width 116 height 66
click at [560, 411] on button "v" at bounding box center [563, 397] width 36 height 36
click at [392, 297] on button "a" at bounding box center [400, 289] width 36 height 36
click at [508, 304] on button "c" at bounding box center [509, 289] width 36 height 36
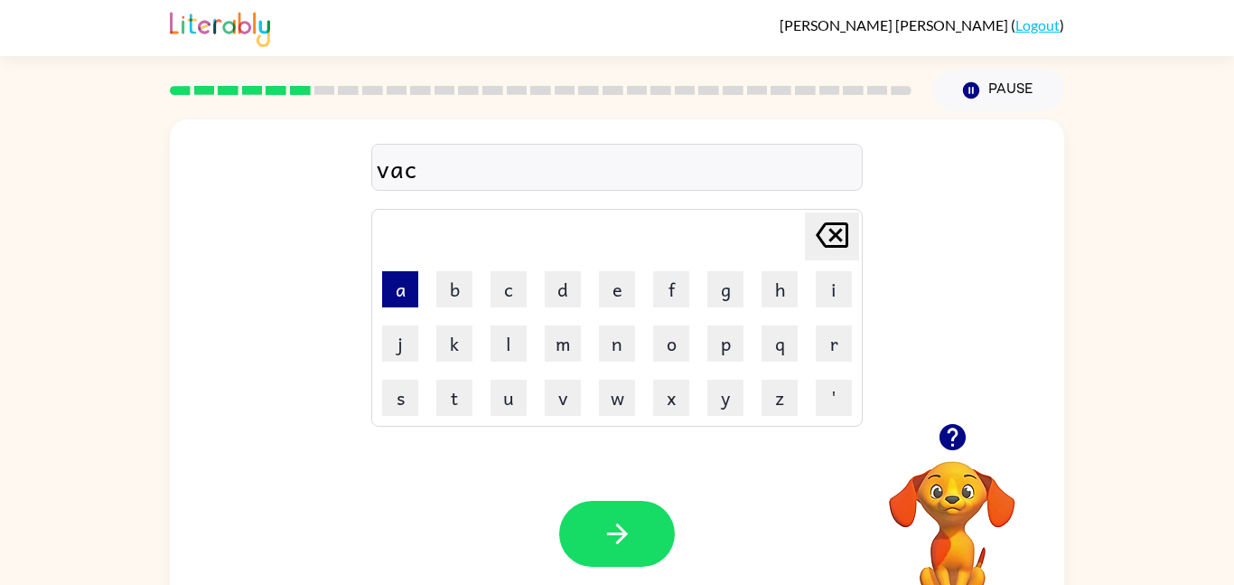
click at [390, 295] on button "a" at bounding box center [400, 289] width 36 height 36
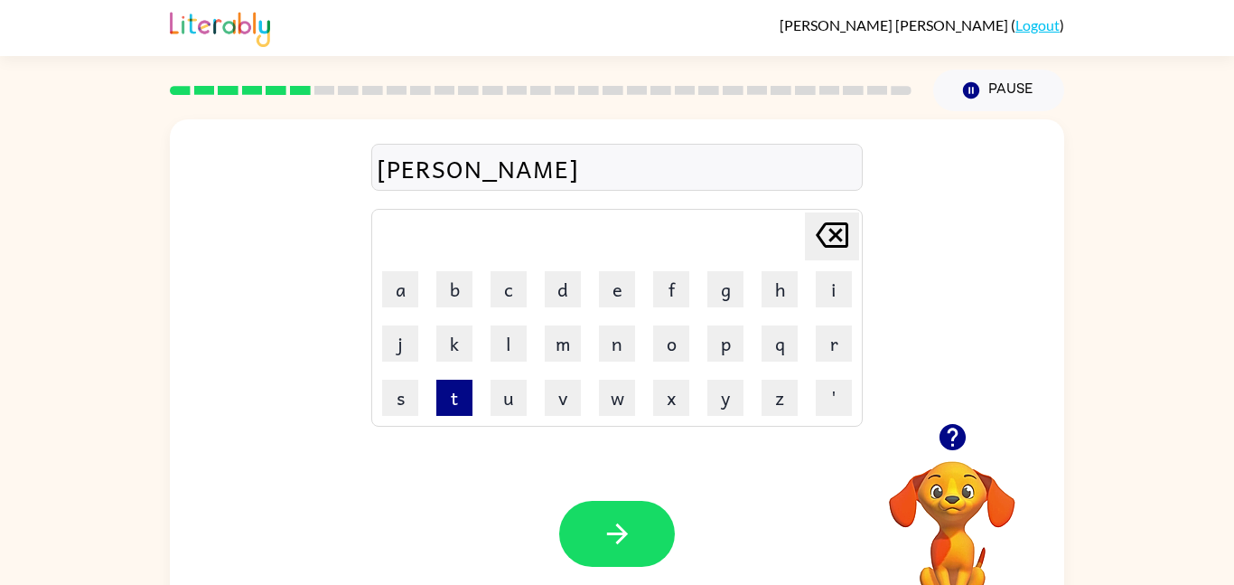
click at [464, 385] on button "t" at bounding box center [454, 397] width 36 height 36
click at [836, 284] on button "i" at bounding box center [834, 289] width 36 height 36
click at [683, 342] on button "o" at bounding box center [671, 343] width 36 height 36
click at [618, 333] on button "n" at bounding box center [617, 343] width 36 height 36
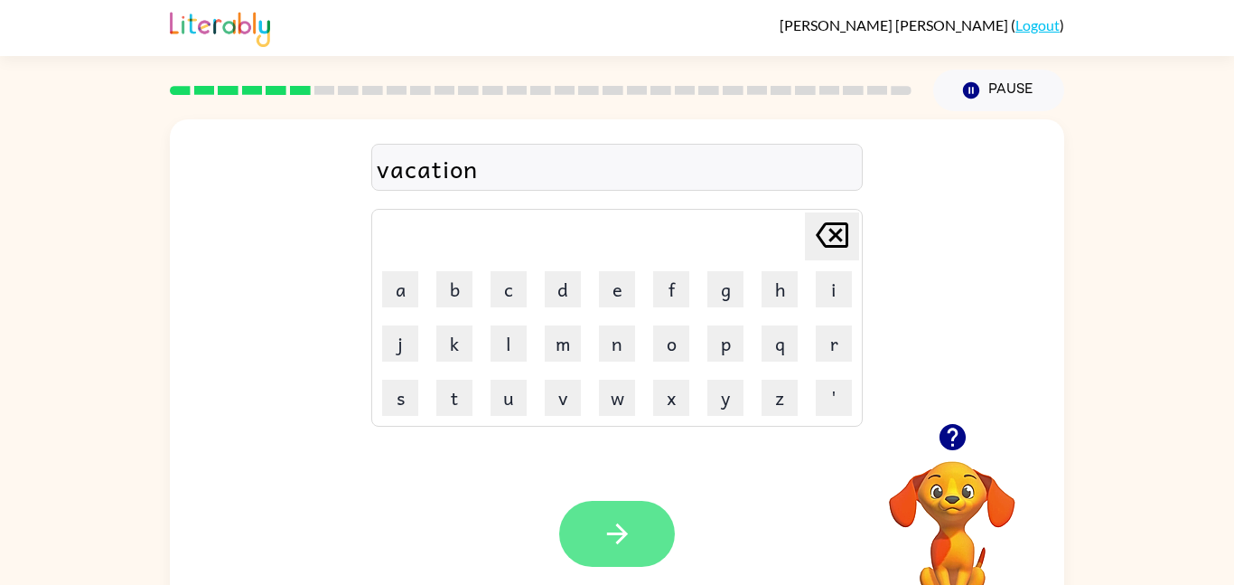
click at [618, 523] on icon "button" at bounding box center [618, 534] width 32 height 32
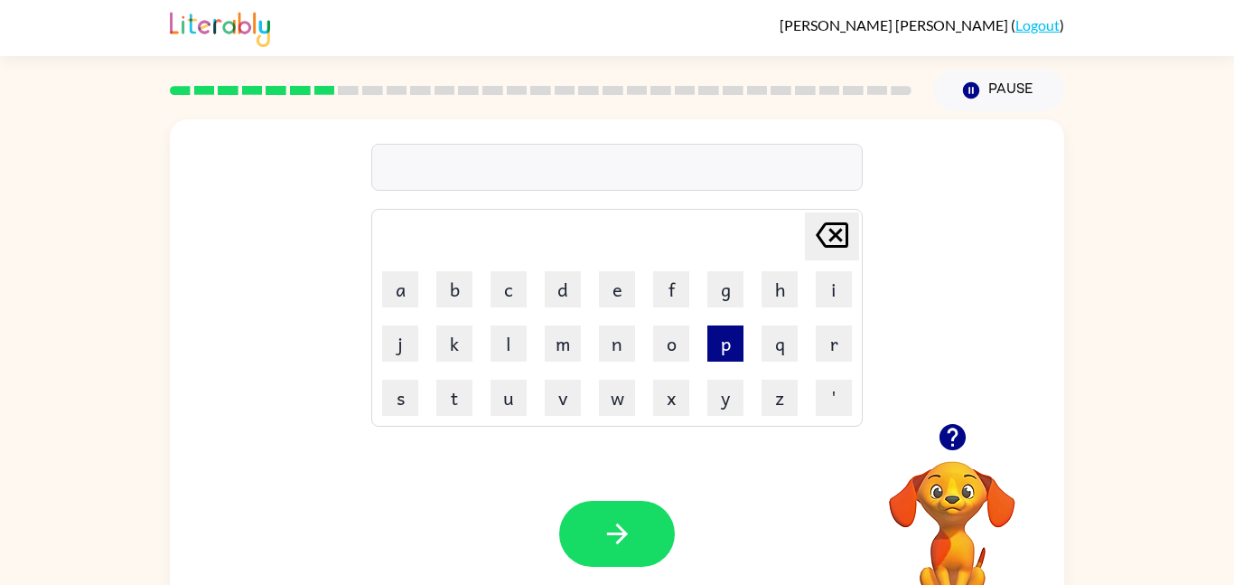
click at [725, 342] on button "p" at bounding box center [725, 343] width 36 height 36
click at [506, 394] on button "u" at bounding box center [509, 397] width 36 height 36
click at [575, 295] on button "d" at bounding box center [563, 289] width 36 height 36
click at [501, 341] on button "l" at bounding box center [509, 343] width 36 height 36
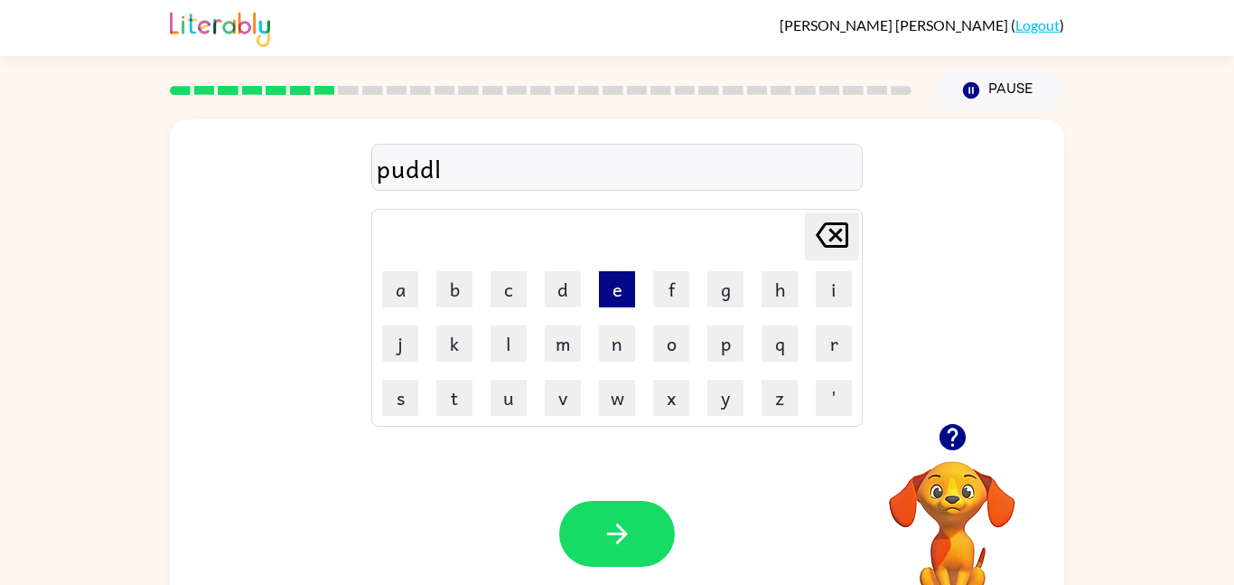
click at [624, 277] on button "e" at bounding box center [617, 289] width 36 height 36
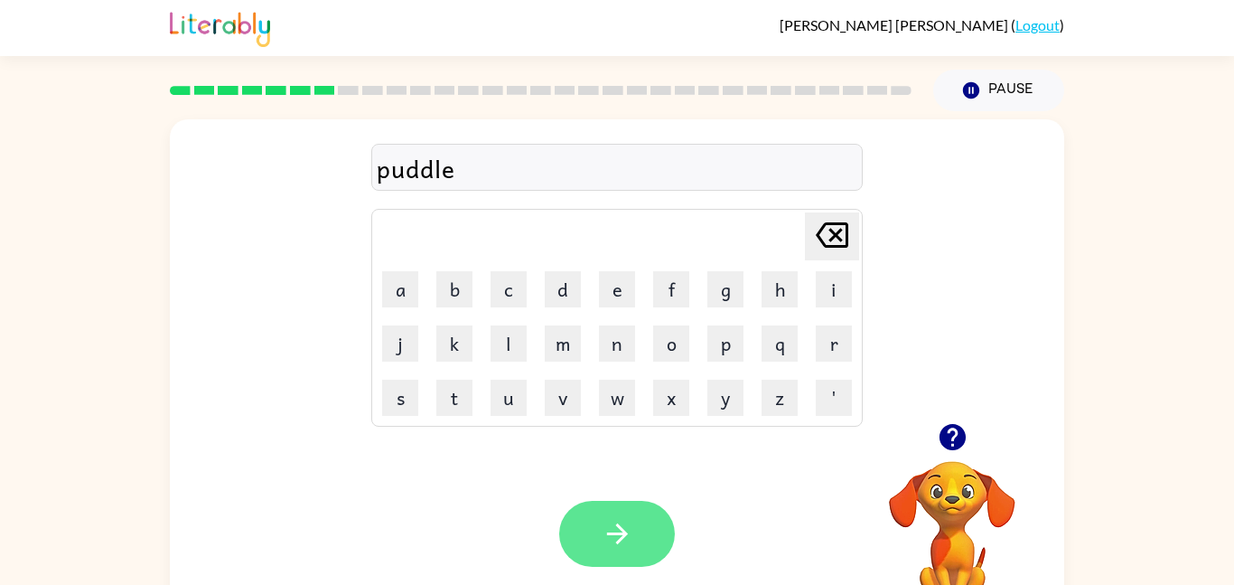
click at [639, 522] on button "button" at bounding box center [617, 534] width 116 height 66
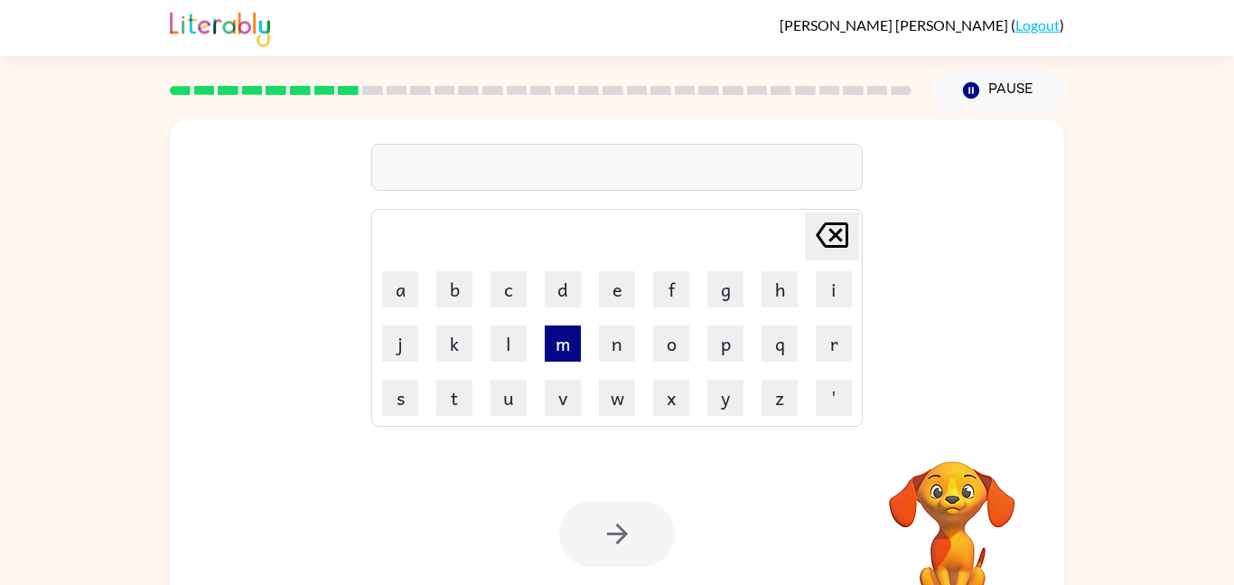
click at [565, 350] on button "m" at bounding box center [563, 343] width 36 height 36
click at [824, 295] on button "i" at bounding box center [834, 289] width 36 height 36
click at [839, 328] on button "r" at bounding box center [834, 343] width 36 height 36
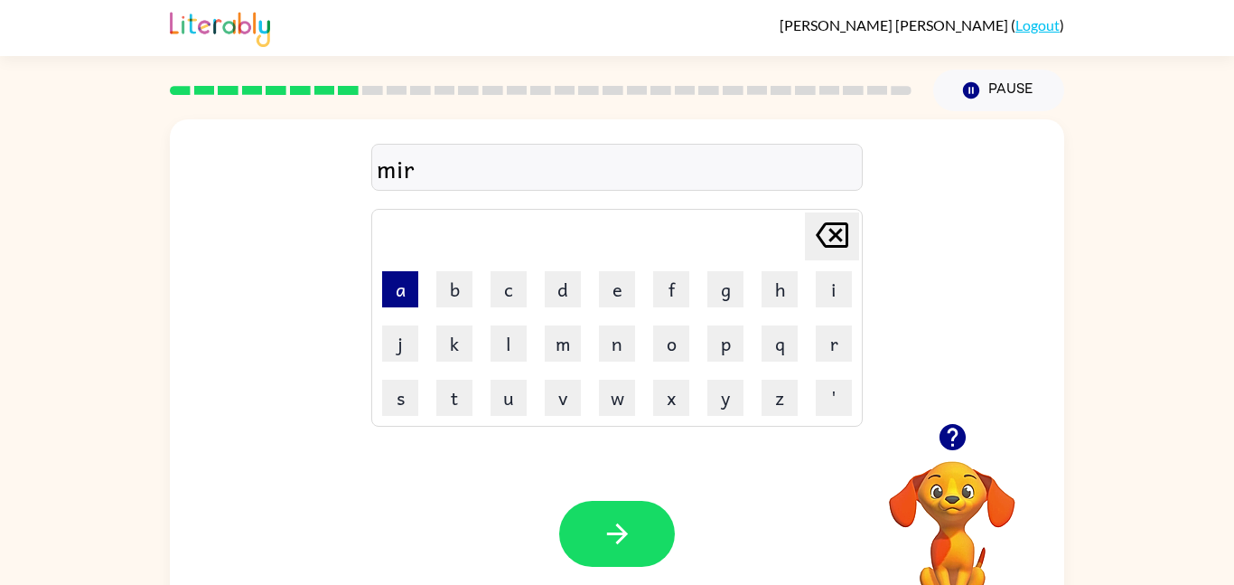
click at [410, 276] on button "a" at bounding box center [400, 289] width 36 height 36
click at [515, 295] on button "c" at bounding box center [509, 289] width 36 height 36
click at [503, 340] on button "l" at bounding box center [509, 343] width 36 height 36
click at [622, 292] on button "e" at bounding box center [617, 289] width 36 height 36
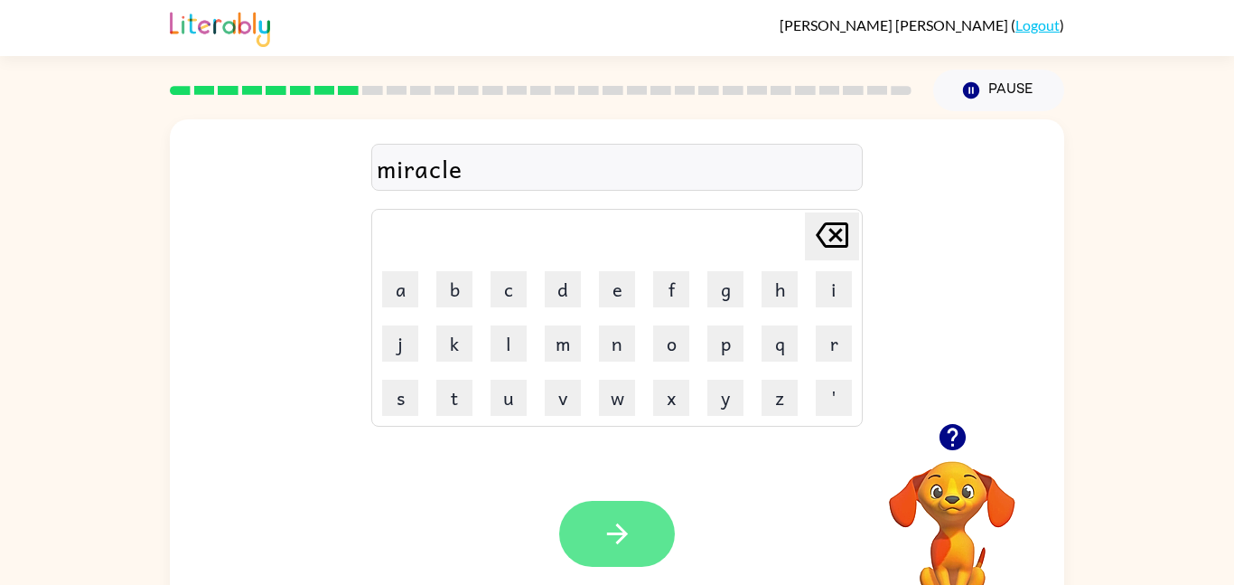
click at [638, 526] on button "button" at bounding box center [617, 534] width 116 height 66
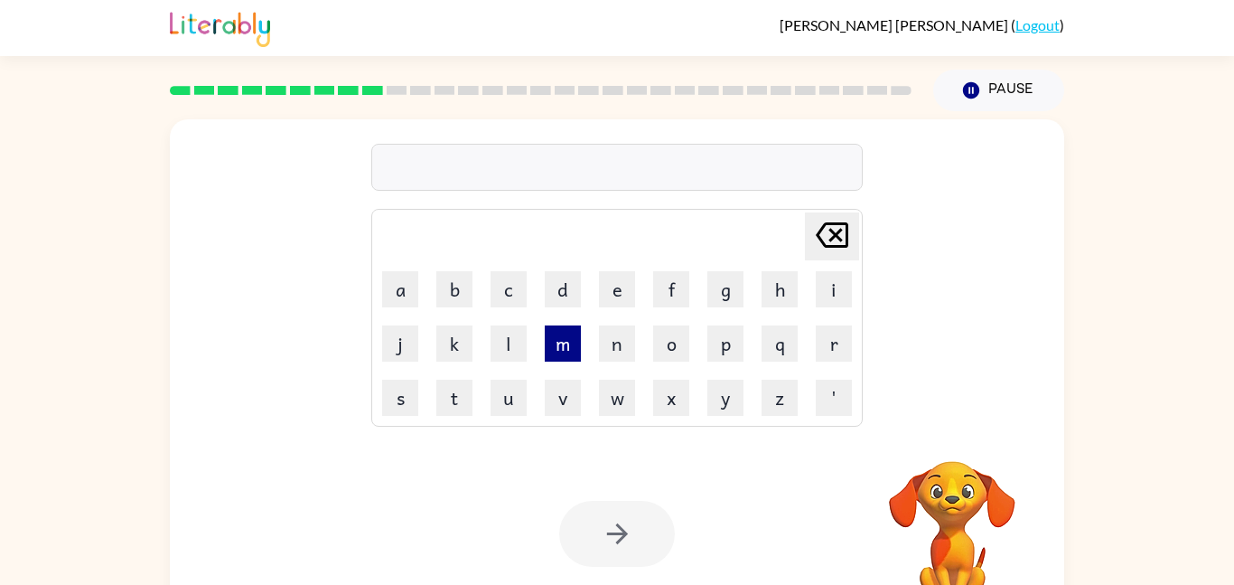
click at [557, 343] on button "m" at bounding box center [563, 343] width 36 height 36
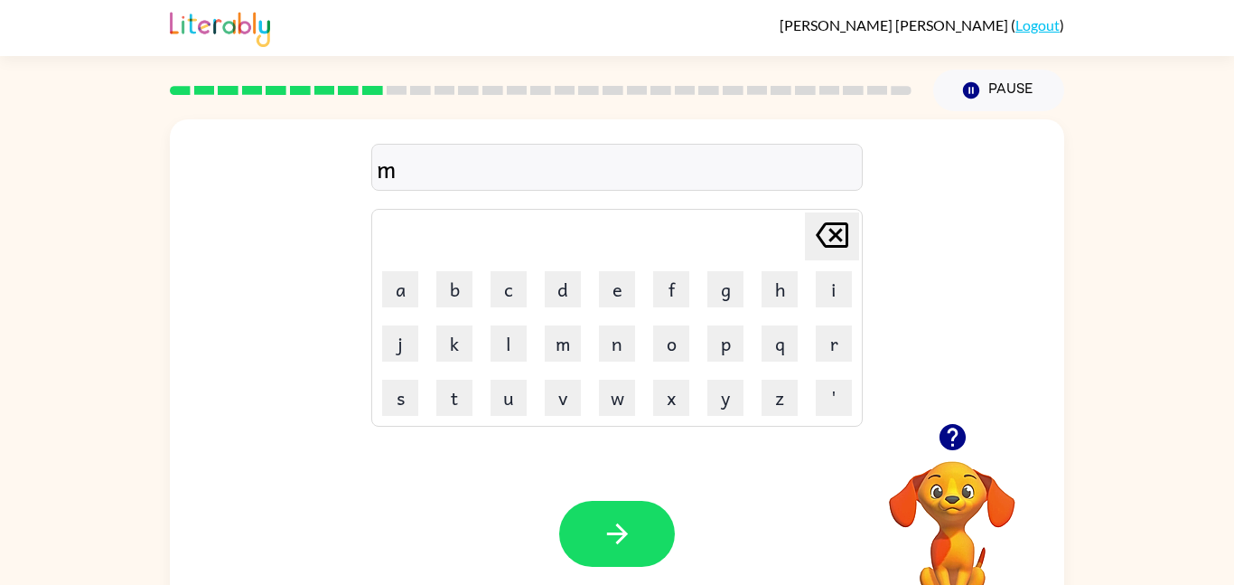
click at [810, 285] on td "i" at bounding box center [834, 289] width 52 height 52
click at [816, 287] on button "i" at bounding box center [834, 289] width 36 height 36
click at [553, 294] on button "d" at bounding box center [563, 289] width 36 height 36
click at [573, 340] on button "m" at bounding box center [563, 343] width 36 height 36
click at [685, 345] on button "o" at bounding box center [671, 343] width 36 height 36
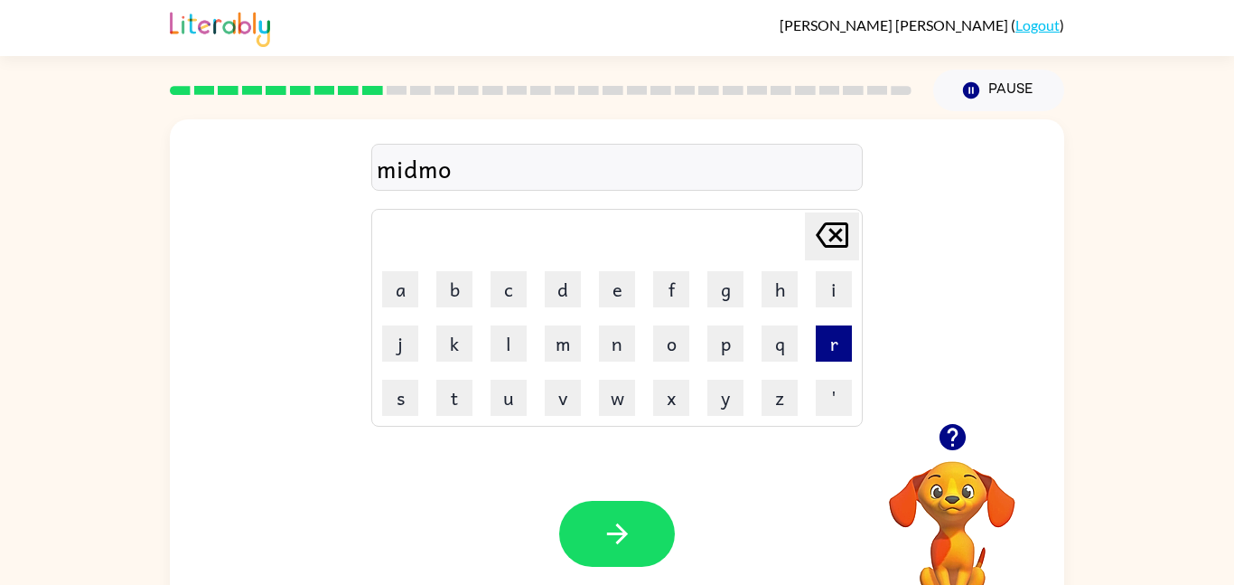
click at [834, 346] on button "r" at bounding box center [834, 343] width 36 height 36
click at [612, 336] on button "n" at bounding box center [617, 343] width 36 height 36
click at [830, 288] on button "i" at bounding box center [834, 289] width 36 height 36
click at [630, 351] on button "n" at bounding box center [617, 343] width 36 height 36
click at [725, 292] on button "g" at bounding box center [725, 289] width 36 height 36
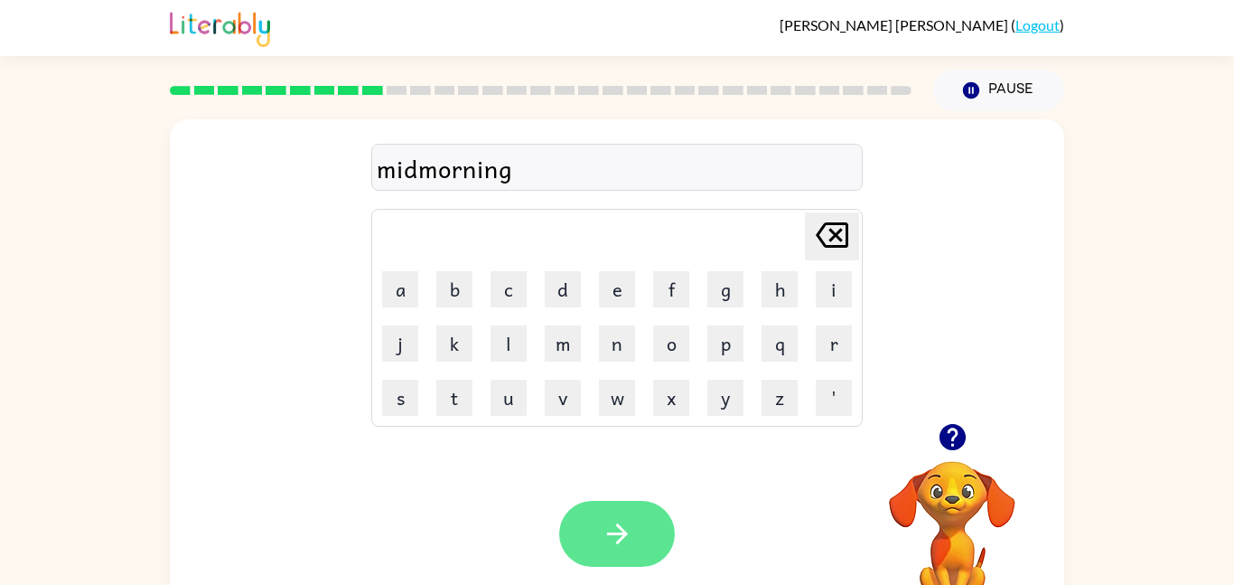
click at [606, 504] on button "button" at bounding box center [617, 534] width 116 height 66
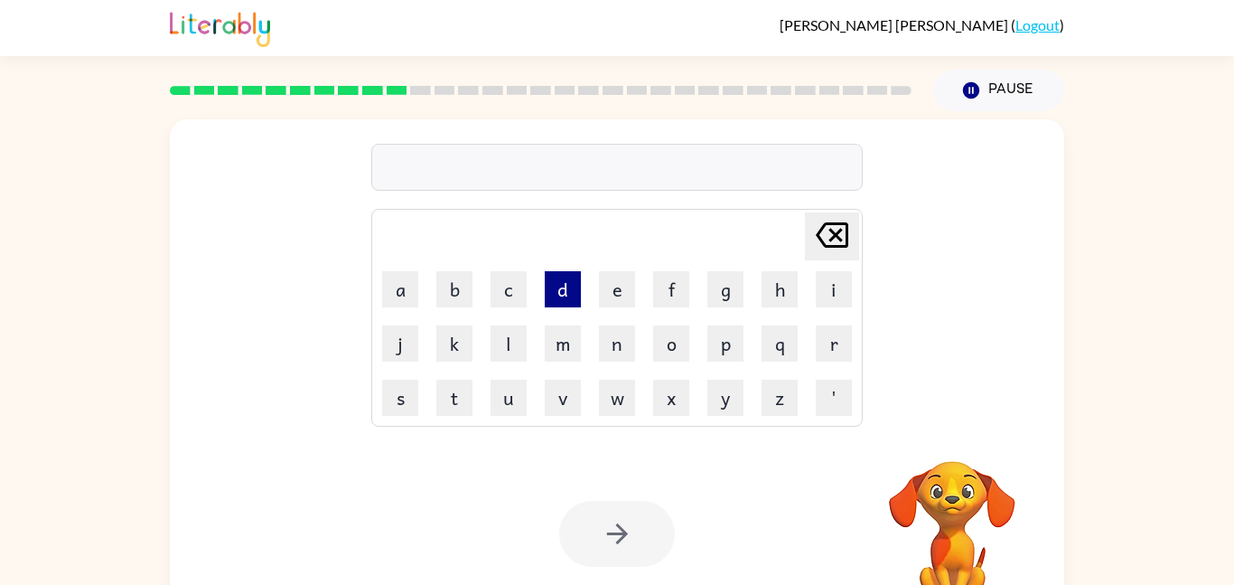
click at [561, 272] on button "d" at bounding box center [563, 289] width 36 height 36
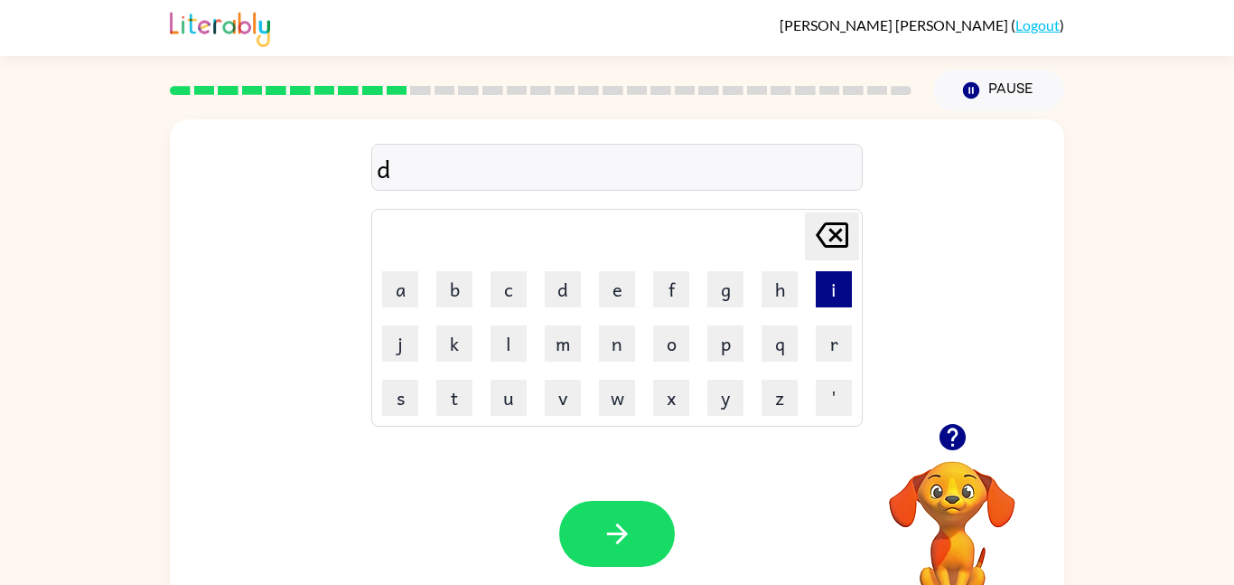
click at [846, 291] on button "i" at bounding box center [834, 289] width 36 height 36
click at [411, 393] on button "s" at bounding box center [400, 397] width 36 height 36
click at [459, 390] on button "t" at bounding box center [454, 397] width 36 height 36
click at [821, 349] on button "r" at bounding box center [834, 343] width 36 height 36
click at [496, 398] on button "u" at bounding box center [509, 397] width 36 height 36
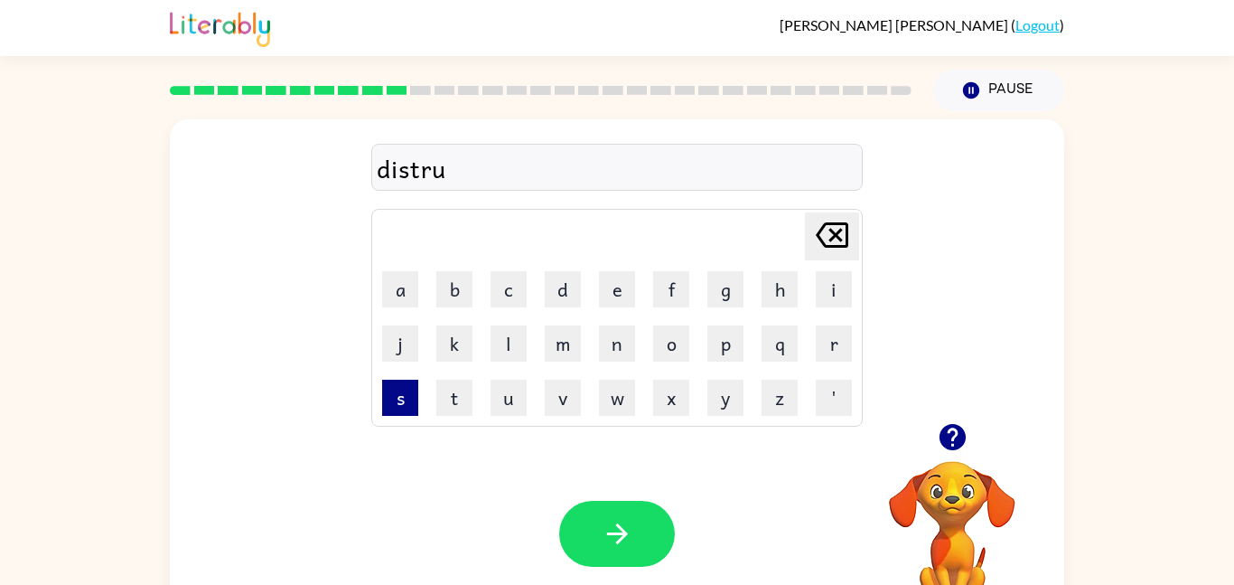
click at [415, 384] on button "s" at bounding box center [400, 397] width 36 height 36
click at [440, 392] on button "t" at bounding box center [454, 397] width 36 height 36
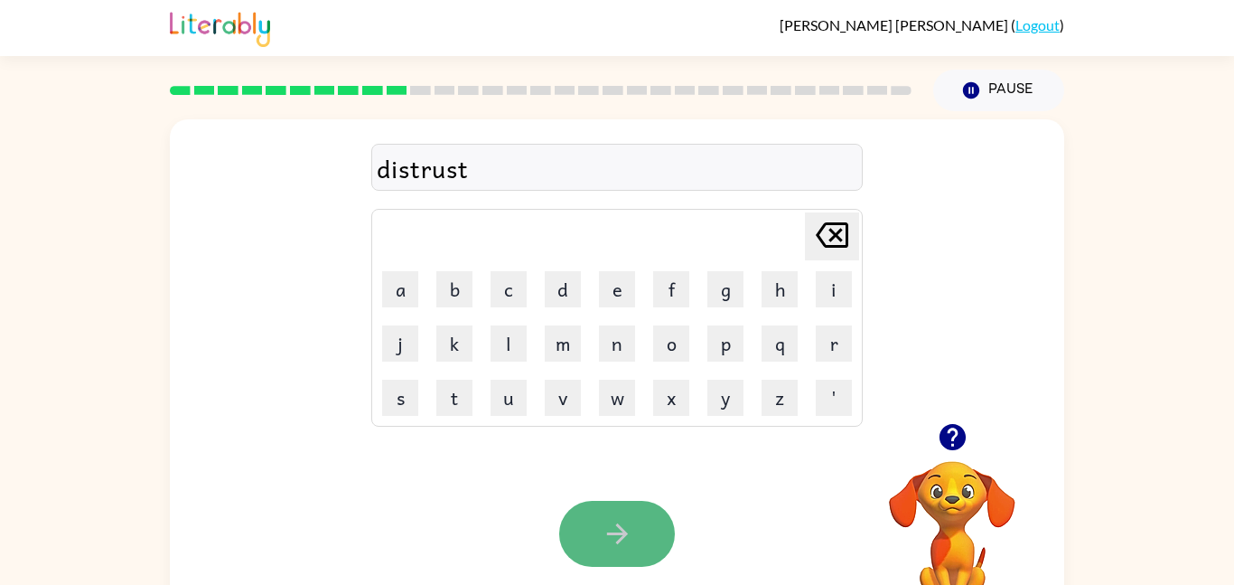
click at [639, 525] on button "button" at bounding box center [617, 534] width 116 height 66
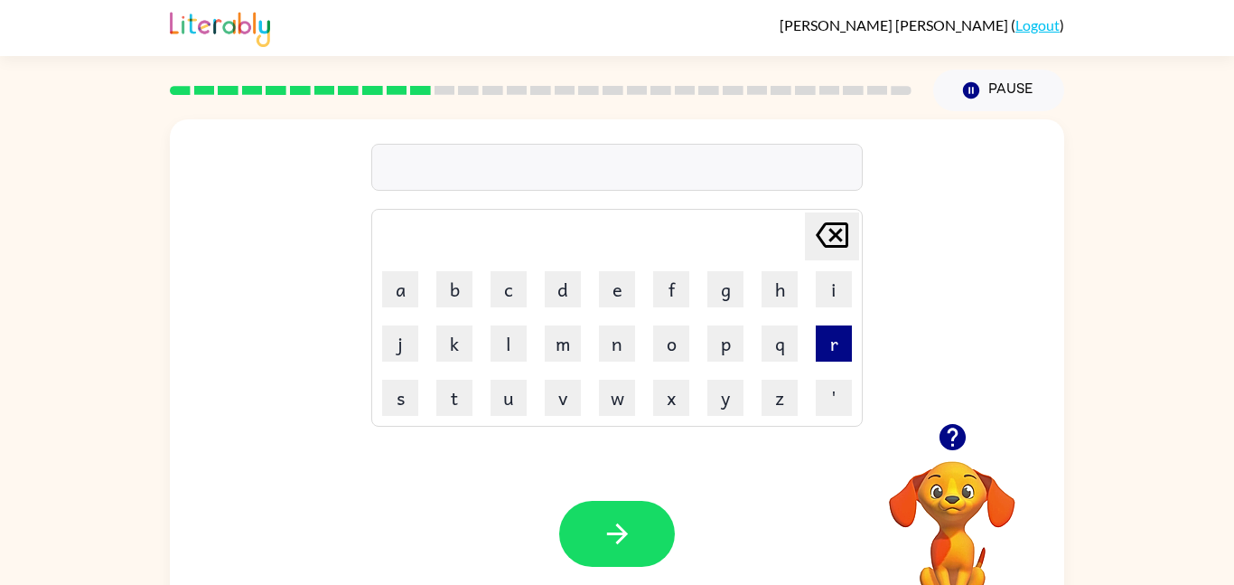
click at [841, 341] on button "r" at bounding box center [834, 343] width 36 height 36
click at [667, 346] on button "o" at bounding box center [671, 343] width 36 height 36
click at [557, 274] on button "d" at bounding box center [563, 289] width 36 height 36
click at [612, 287] on button "e" at bounding box center [617, 289] width 36 height 36
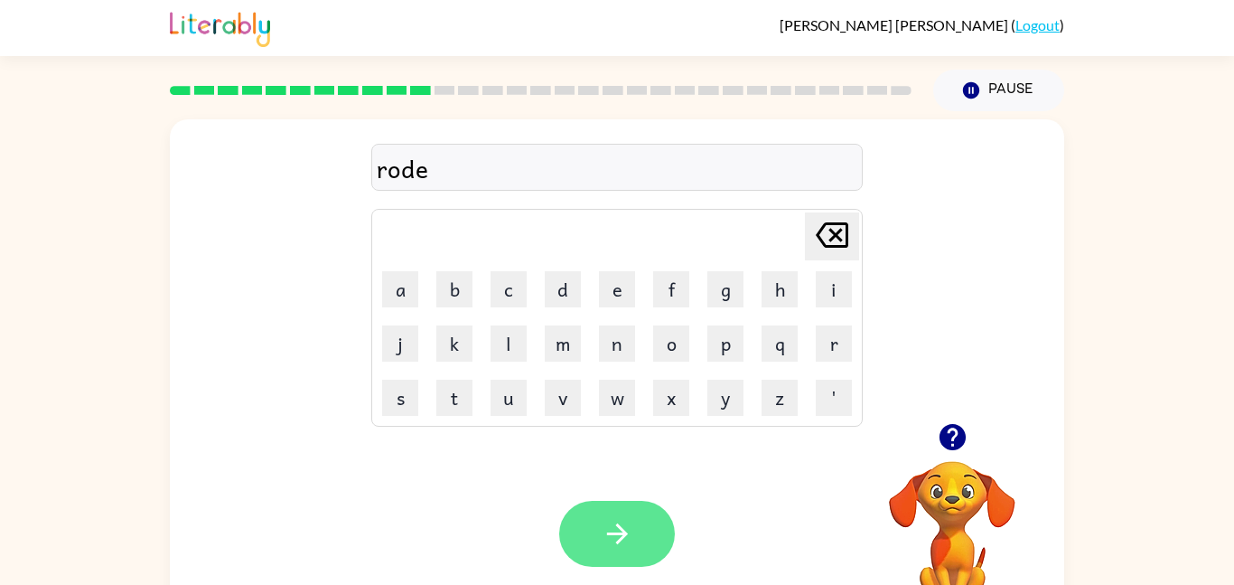
click at [645, 551] on button "button" at bounding box center [617, 534] width 116 height 66
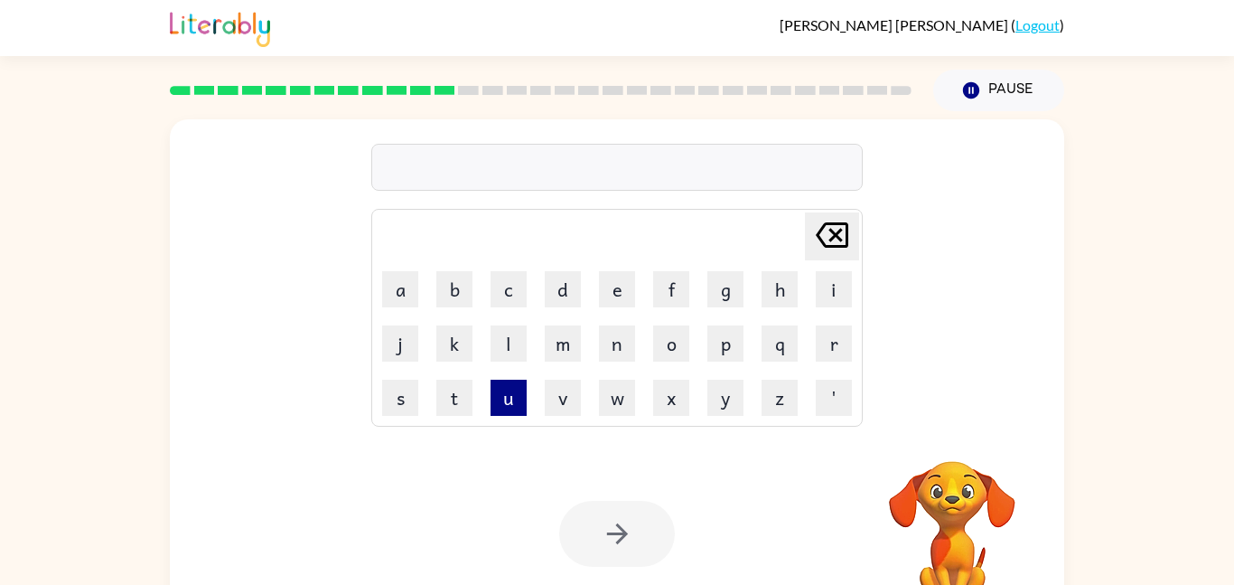
click at [516, 398] on button "u" at bounding box center [509, 397] width 36 height 36
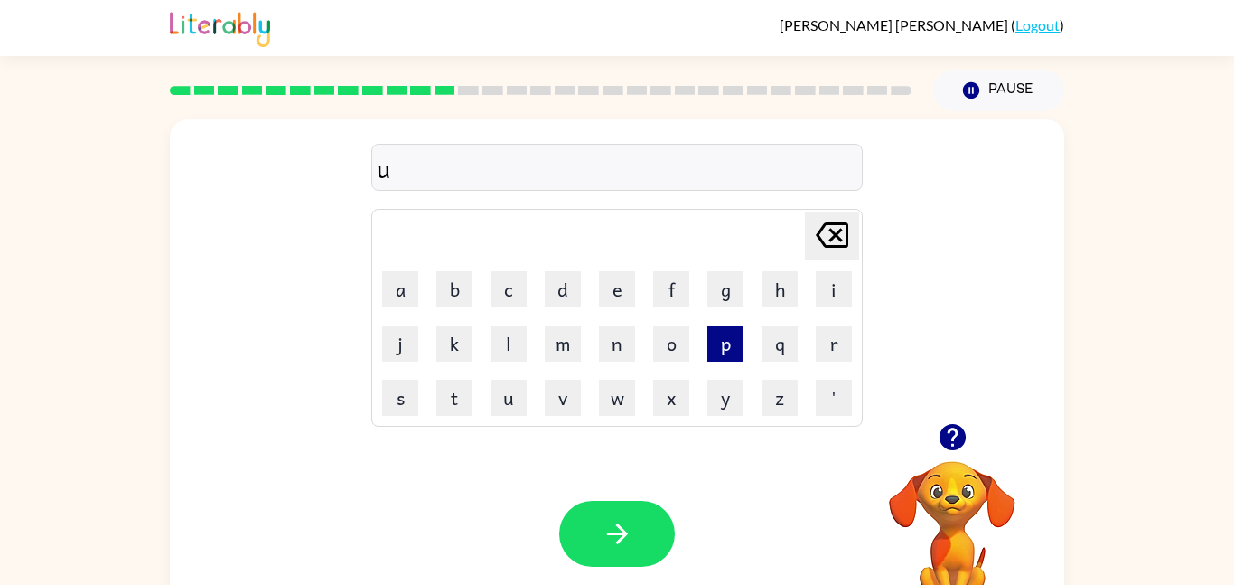
click at [732, 351] on button "p" at bounding box center [725, 343] width 36 height 36
click at [718, 289] on button "g" at bounding box center [725, 289] width 36 height 36
click at [831, 347] on button "r" at bounding box center [834, 343] width 36 height 36
click at [408, 292] on button "a" at bounding box center [400, 289] width 36 height 36
click at [555, 295] on button "d" at bounding box center [563, 289] width 36 height 36
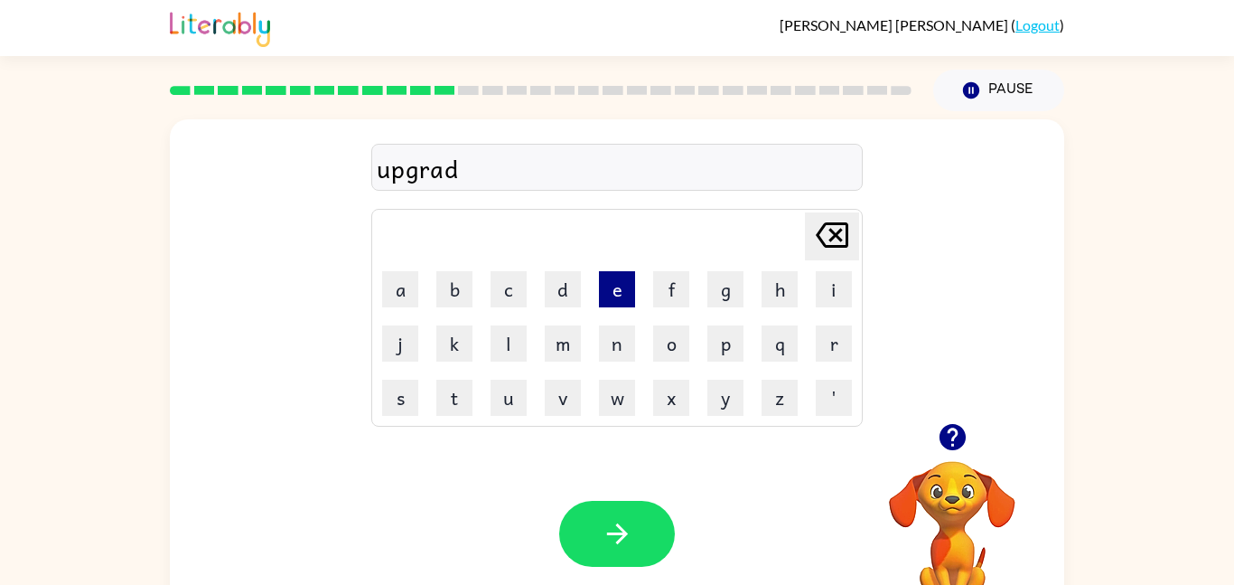
click at [617, 294] on button "e" at bounding box center [617, 289] width 36 height 36
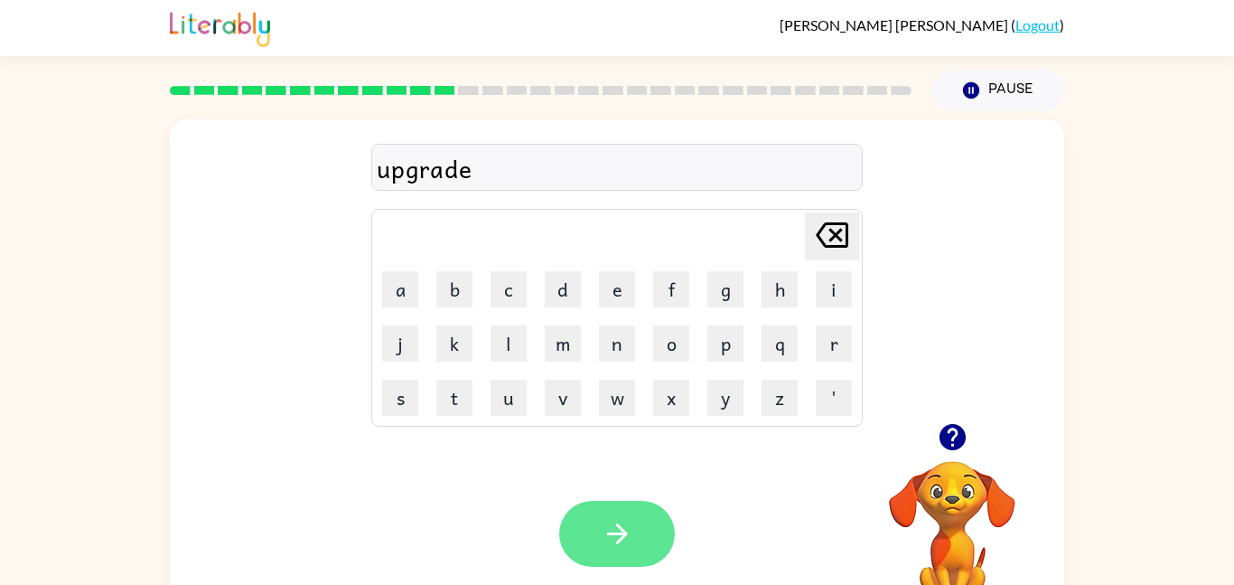
click at [632, 516] on button "button" at bounding box center [617, 534] width 116 height 66
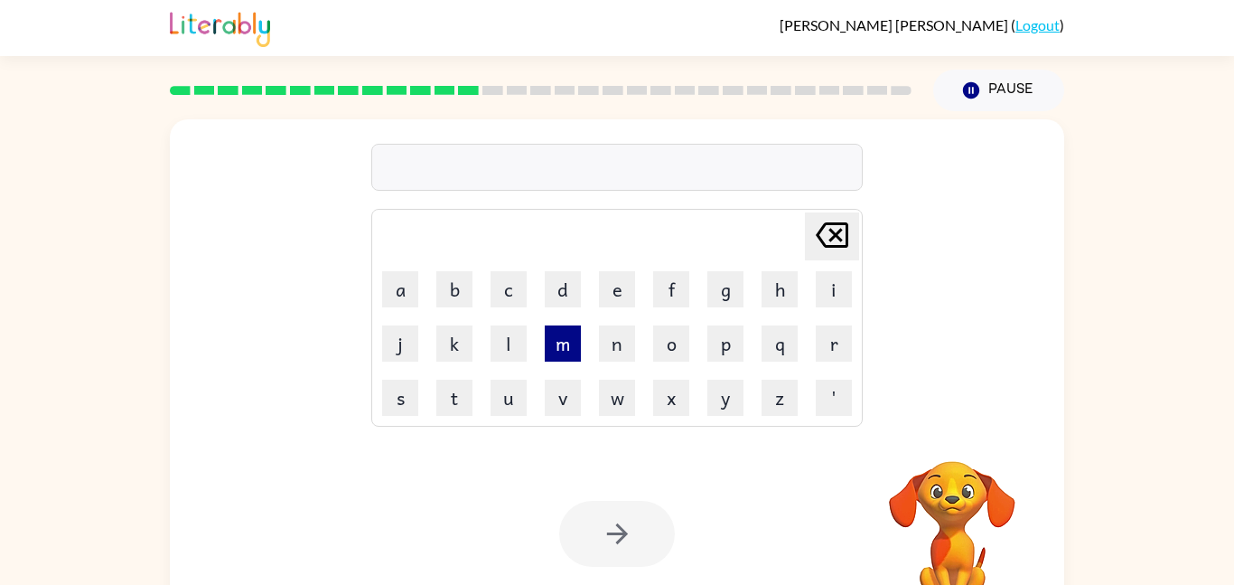
click at [564, 357] on button "m" at bounding box center [563, 343] width 36 height 36
click at [390, 289] on button "a" at bounding box center [400, 289] width 36 height 36
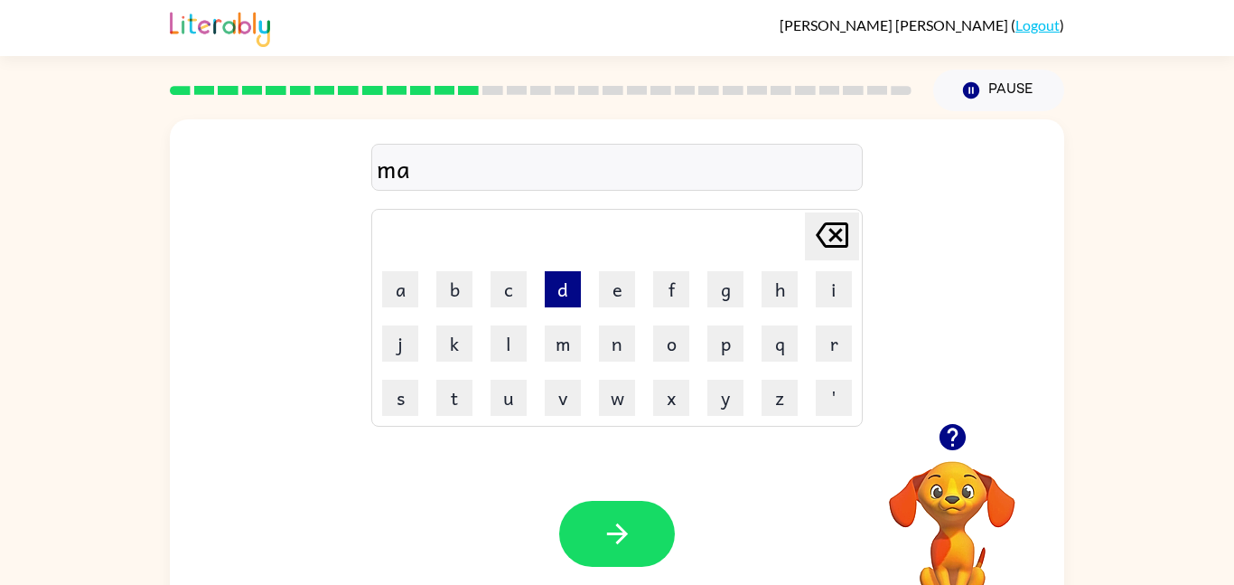
click at [557, 279] on button "d" at bounding box center [563, 289] width 36 height 36
click at [622, 360] on button "n" at bounding box center [617, 343] width 36 height 36
click at [611, 295] on button "e" at bounding box center [617, 289] width 36 height 36
click at [414, 398] on button "s" at bounding box center [400, 397] width 36 height 36
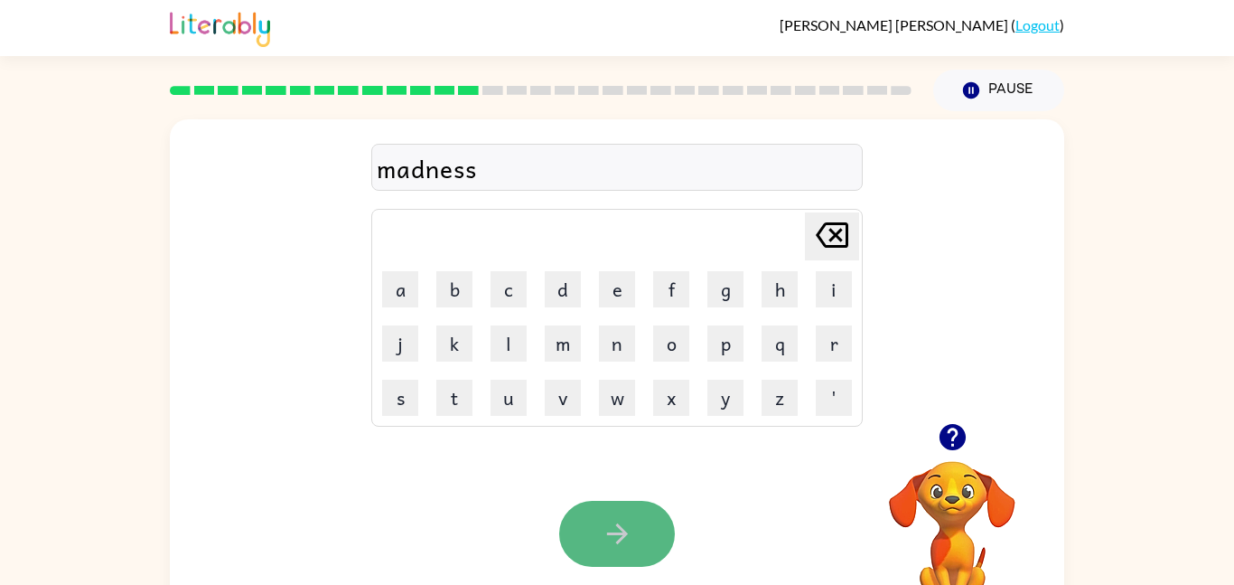
click at [602, 510] on button "button" at bounding box center [617, 534] width 116 height 66
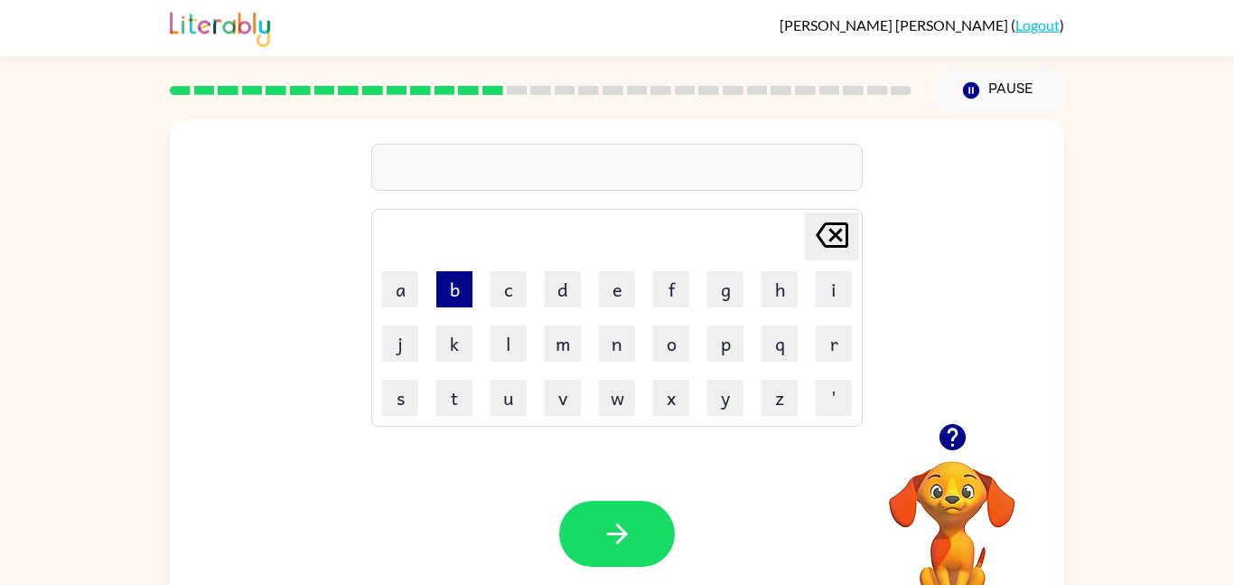
click at [453, 282] on button "b" at bounding box center [454, 289] width 36 height 36
click at [677, 340] on button "o" at bounding box center [671, 343] width 36 height 36
click at [615, 342] on button "n" at bounding box center [617, 343] width 36 height 36
click at [478, 385] on td "t" at bounding box center [454, 397] width 52 height 52
click at [492, 394] on button "u" at bounding box center [509, 397] width 36 height 36
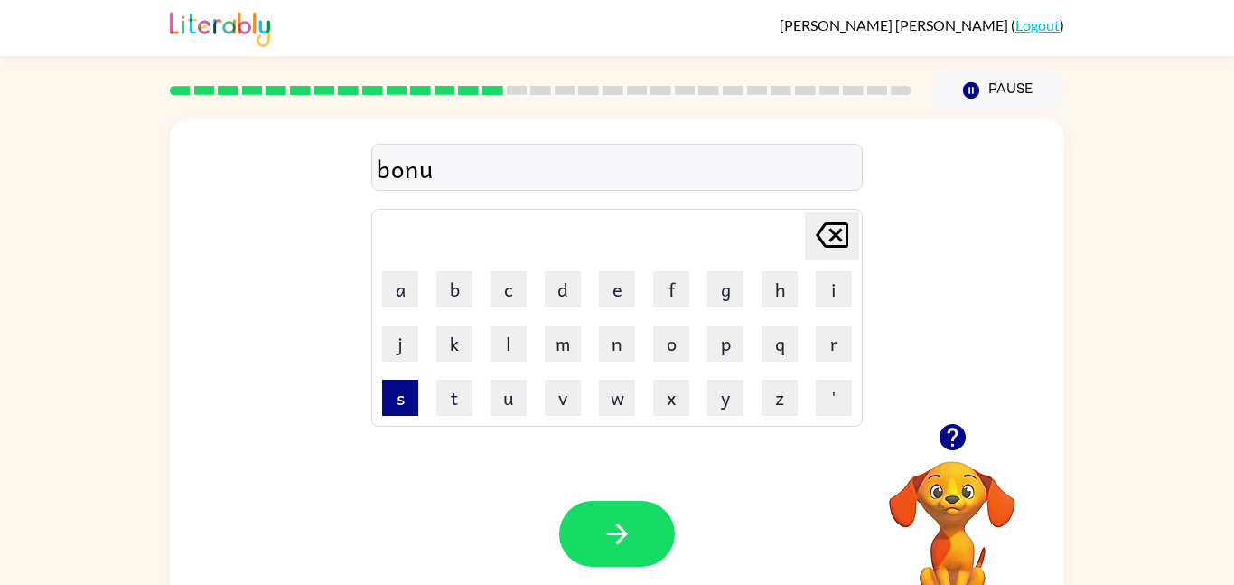
click at [393, 400] on button "s" at bounding box center [400, 397] width 36 height 36
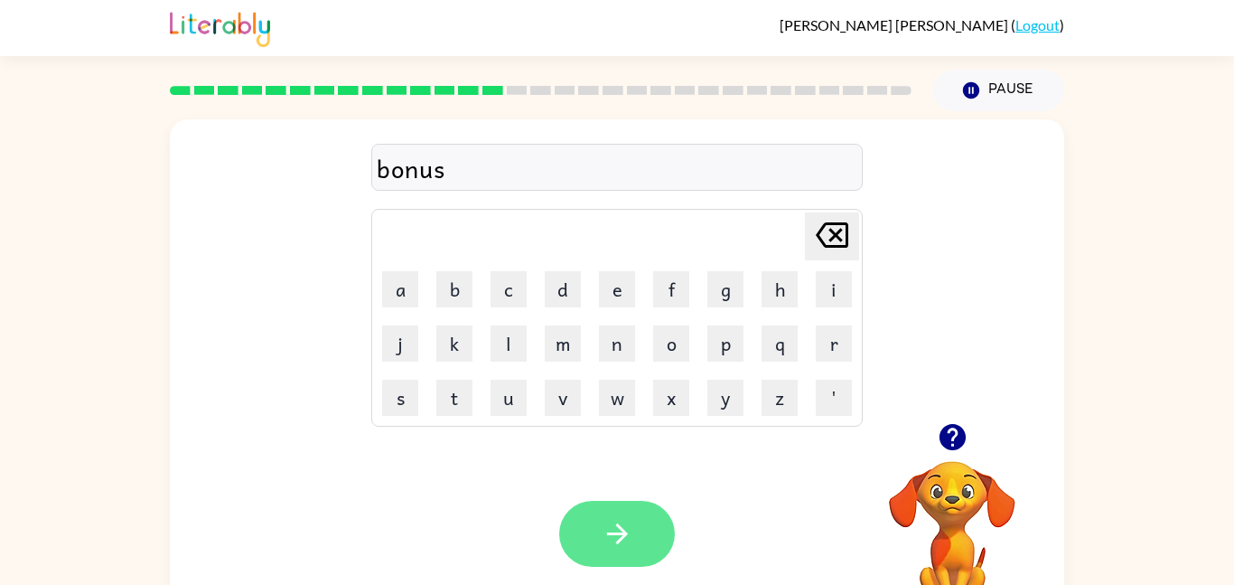
click at [633, 556] on button "button" at bounding box center [617, 534] width 116 height 66
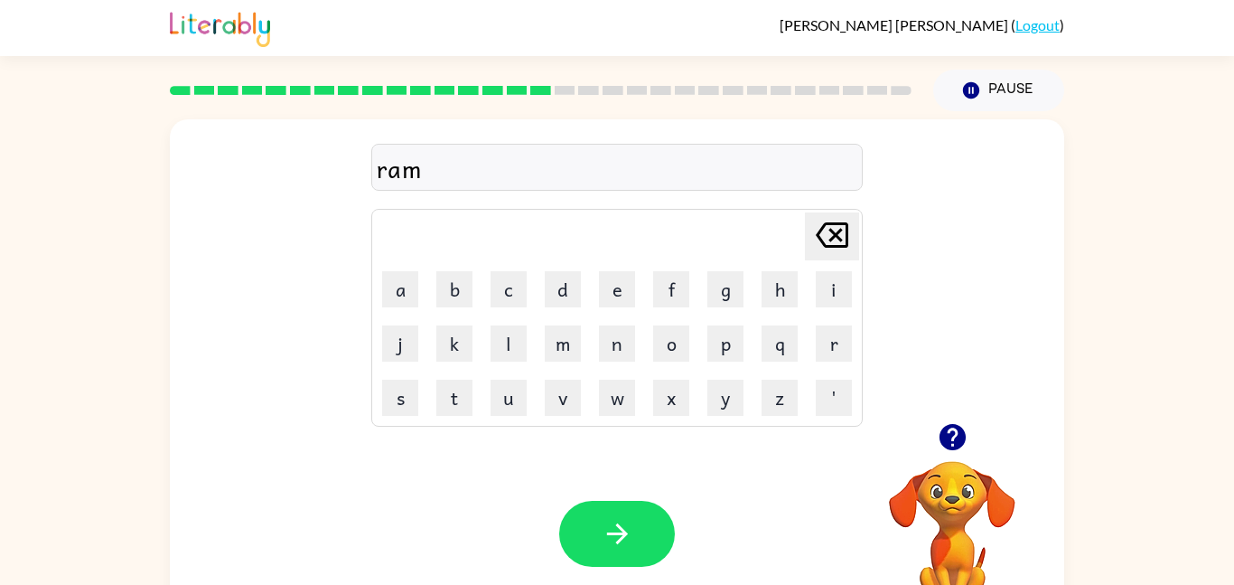
click at [438, 161] on div "ram" at bounding box center [617, 168] width 481 height 38
click at [412, 169] on div "ram" at bounding box center [617, 168] width 481 height 38
click at [422, 178] on div "ram" at bounding box center [617, 168] width 481 height 38
click at [976, 475] on video "Your browser must support playing .mp4 files to use Literably. Please try using…" at bounding box center [952, 523] width 181 height 181
click at [960, 444] on icon "button" at bounding box center [952, 437] width 26 height 26
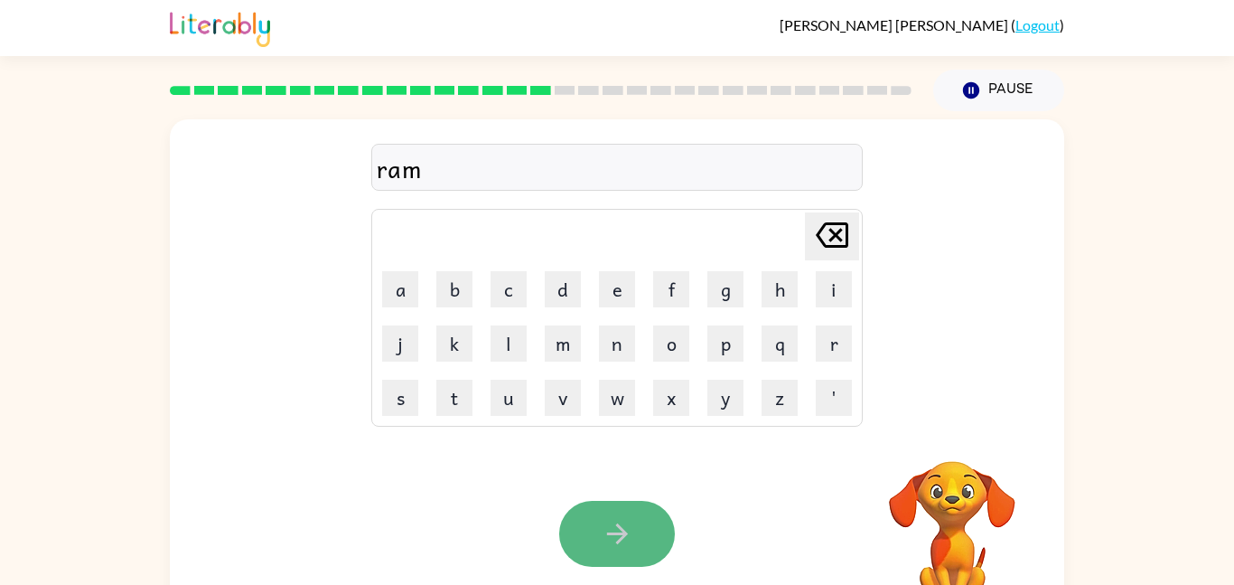
click at [641, 501] on button "button" at bounding box center [617, 534] width 116 height 66
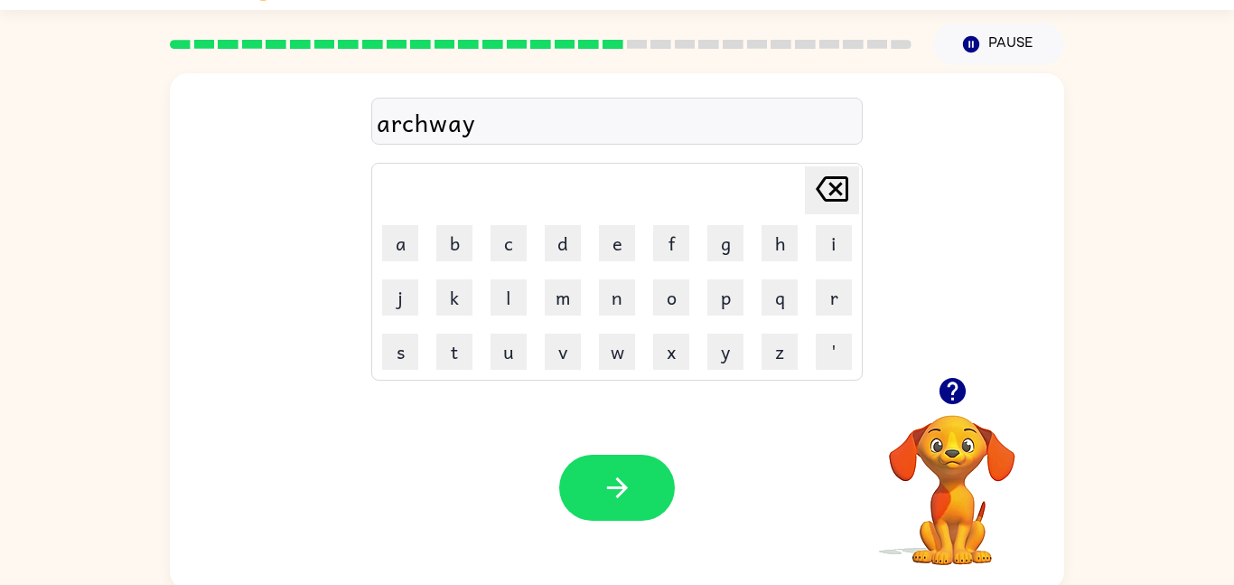
scroll to position [51, 0]
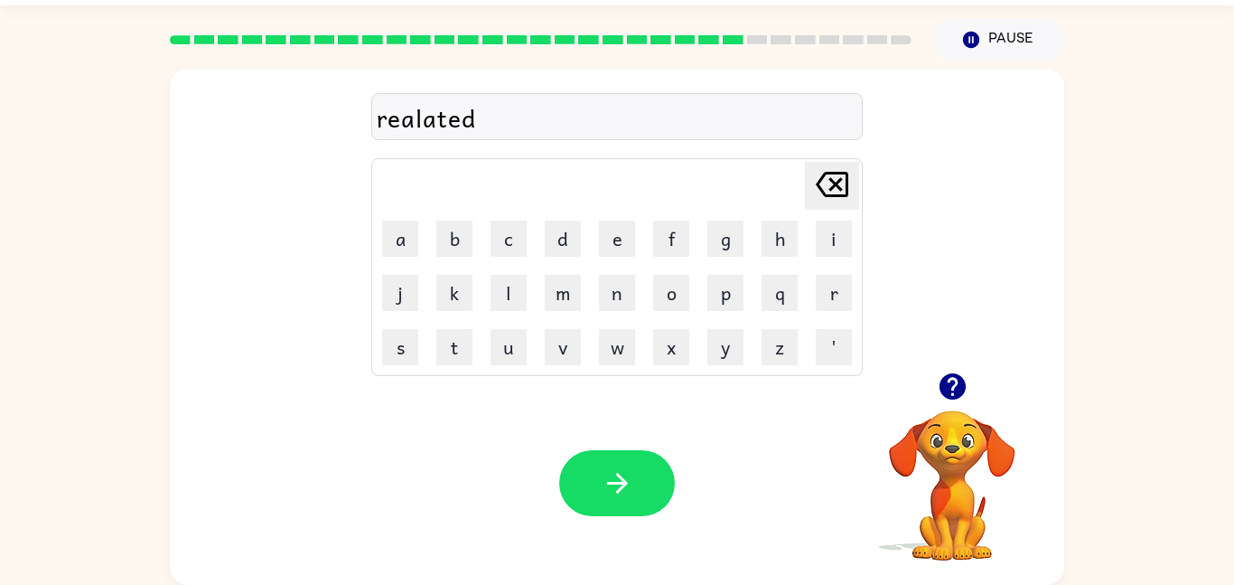
click at [416, 122] on div "realated" at bounding box center [617, 117] width 481 height 38
click at [414, 125] on div "realated" at bounding box center [617, 117] width 481 height 38
click at [411, 123] on div "realated" at bounding box center [617, 117] width 481 height 38
click at [493, 108] on div "realated" at bounding box center [617, 117] width 481 height 38
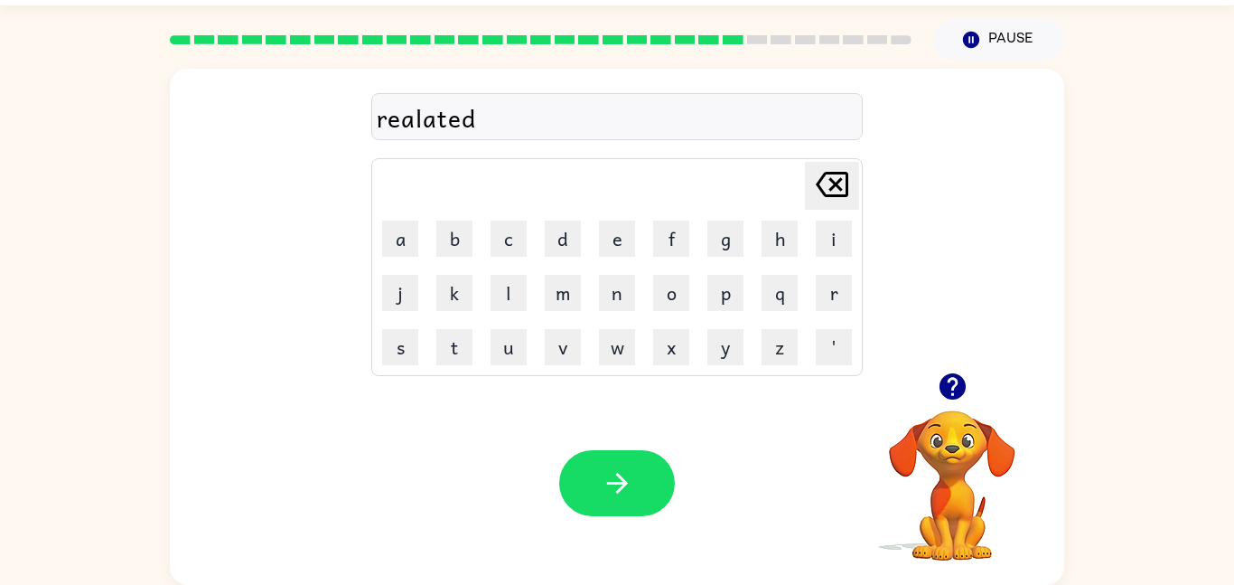
click at [473, 114] on div "realated" at bounding box center [617, 117] width 481 height 38
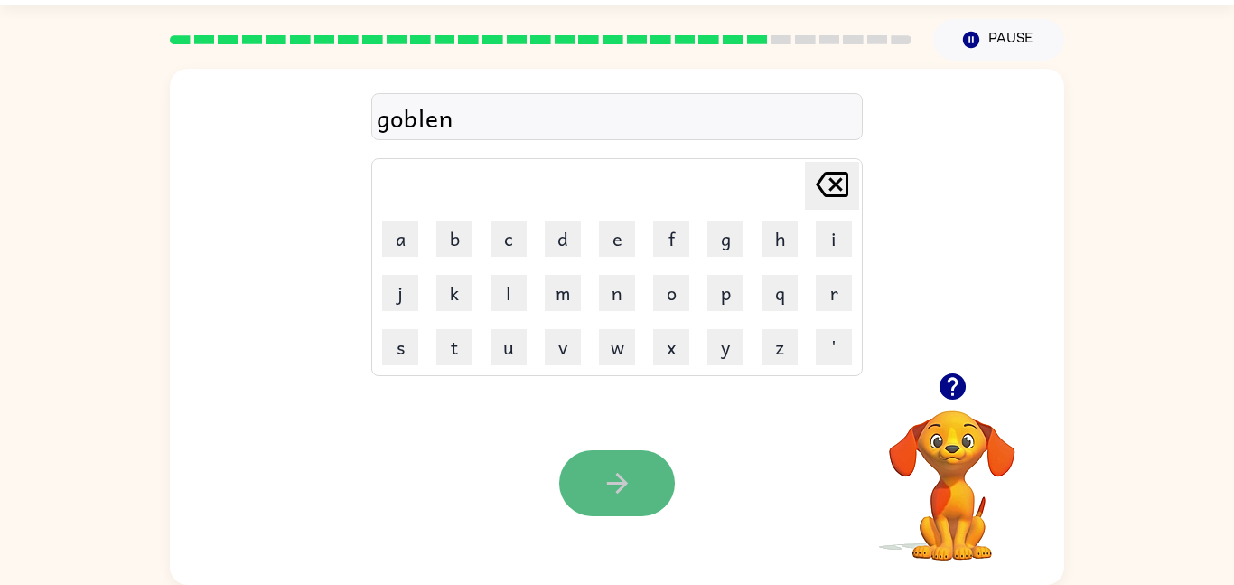
click at [640, 485] on button "button" at bounding box center [617, 483] width 116 height 66
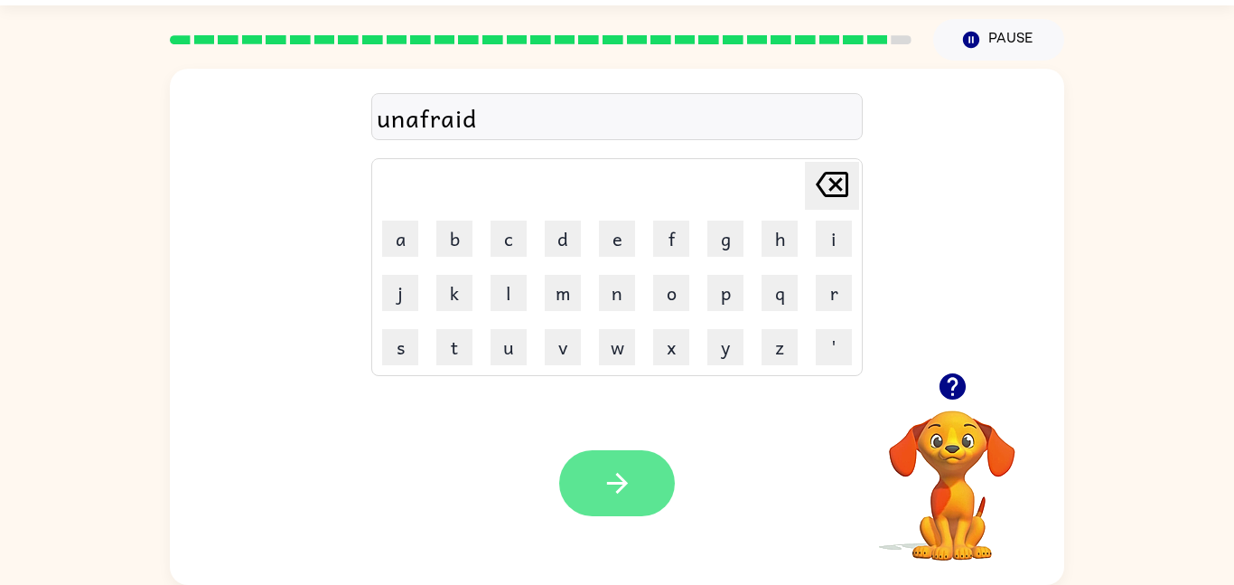
click at [632, 491] on icon "button" at bounding box center [618, 483] width 32 height 32
